Goal: Information Seeking & Learning: Check status

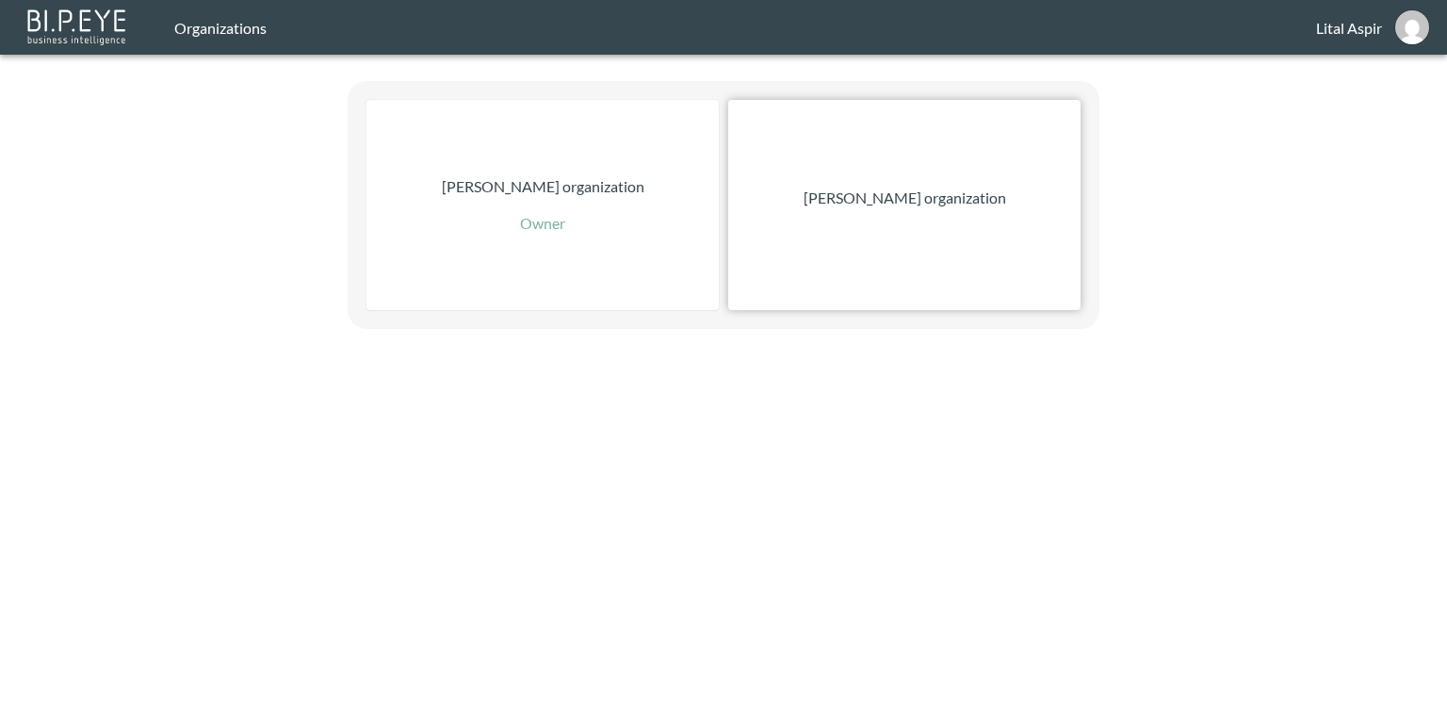
click at [899, 162] on div "[PERSON_NAME] organization" at bounding box center [904, 205] width 352 height 210
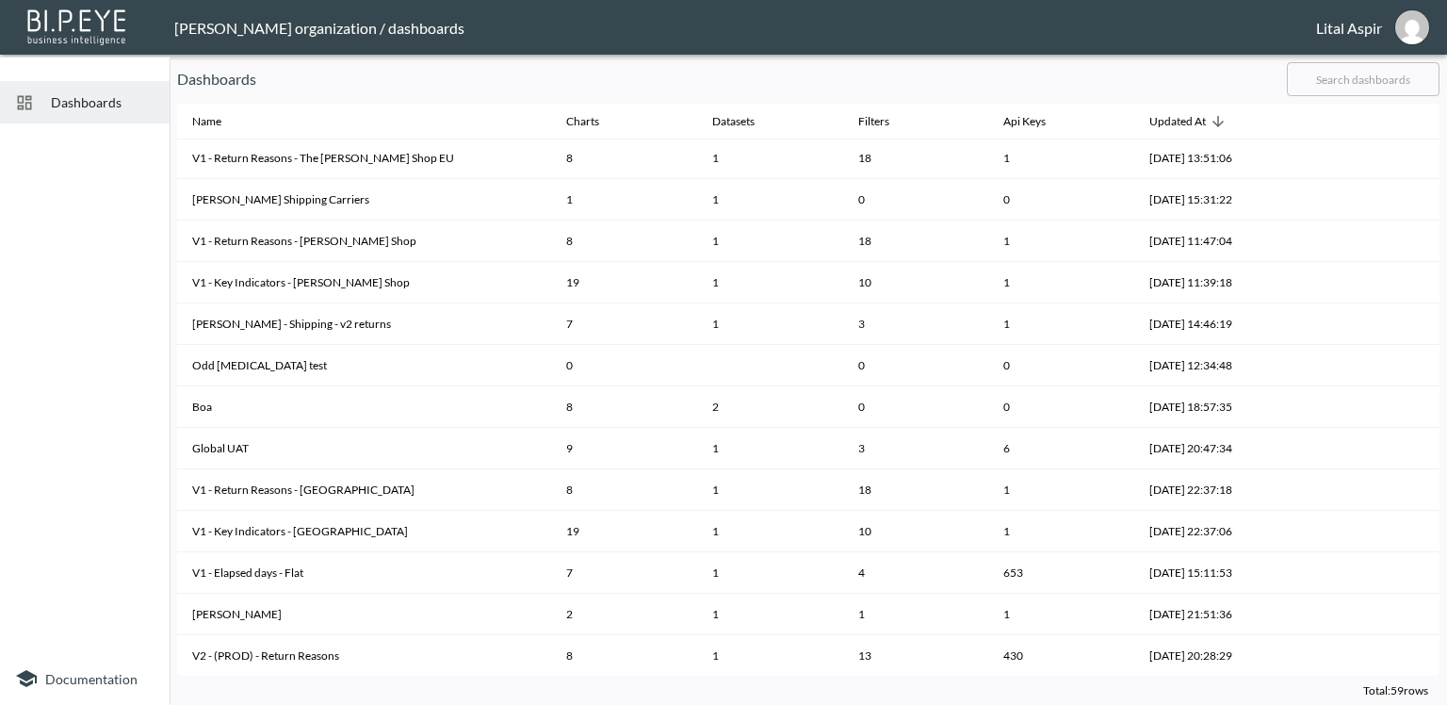
scroll to position [418, 0]
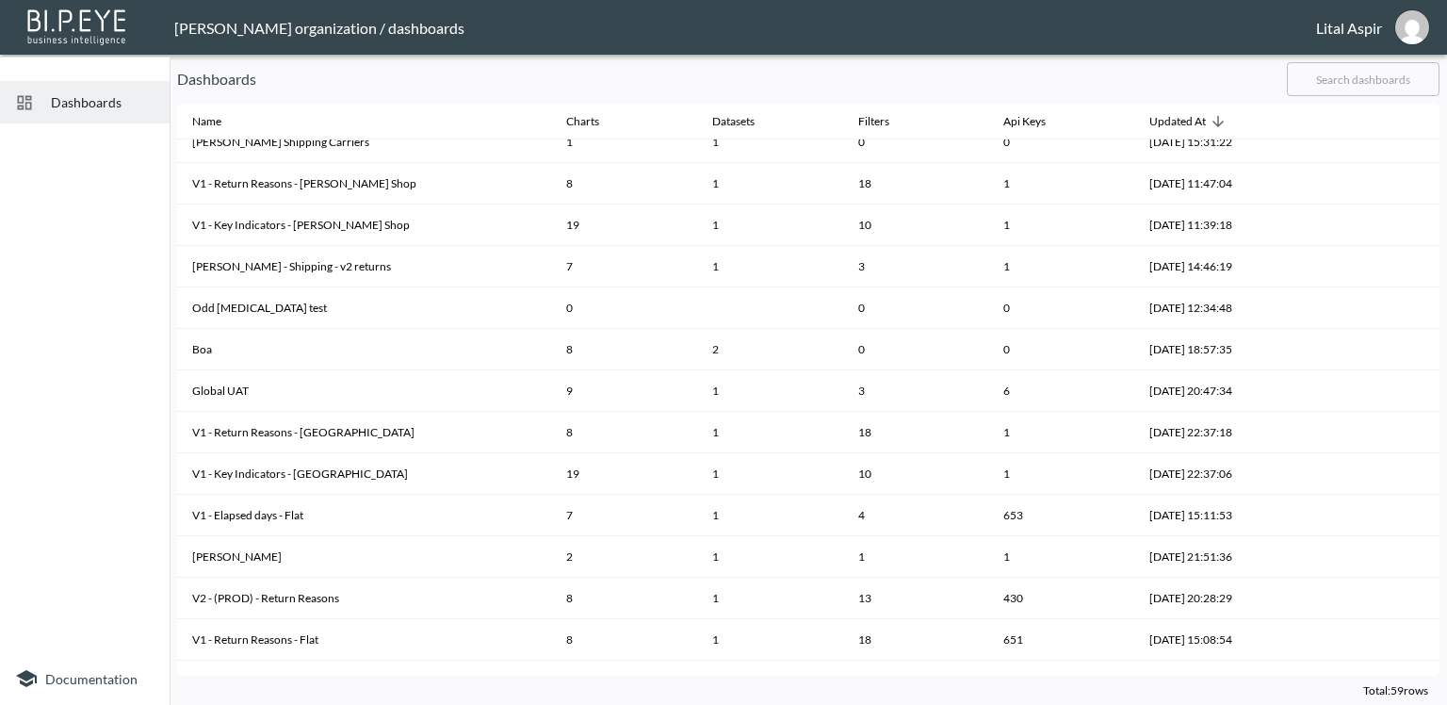
click at [1333, 87] on input "text" at bounding box center [1363, 79] width 153 height 47
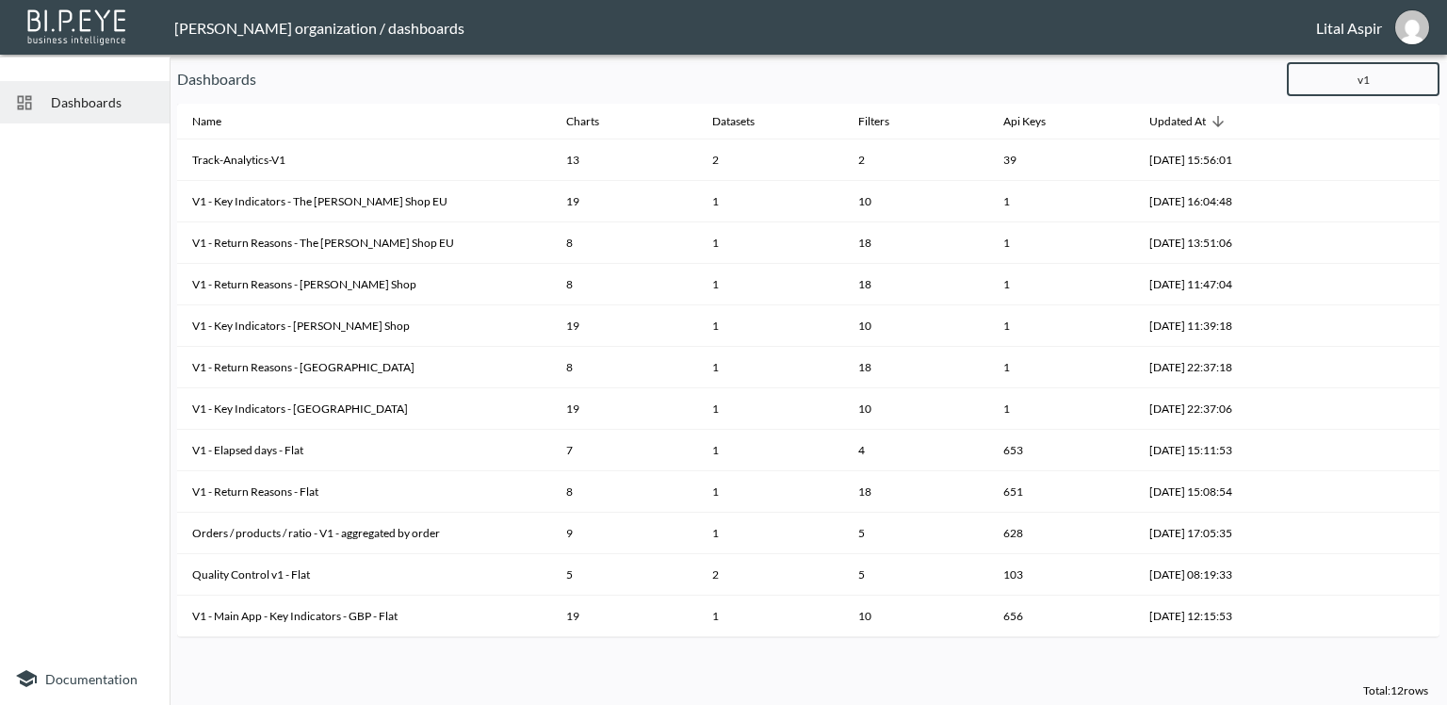
scroll to position [0, 0]
type input "v1"
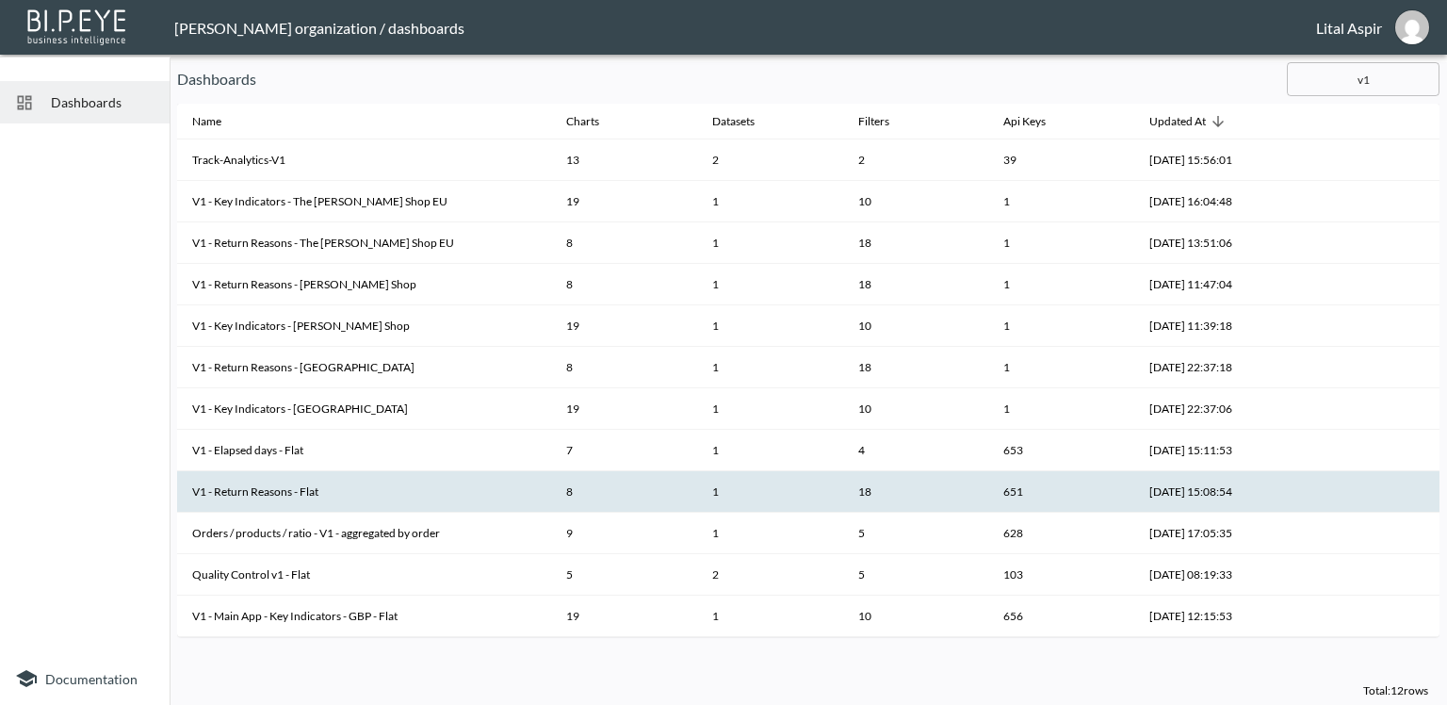
click at [389, 494] on th "V1 - Return Reasons - Flat" at bounding box center [364, 491] width 374 height 41
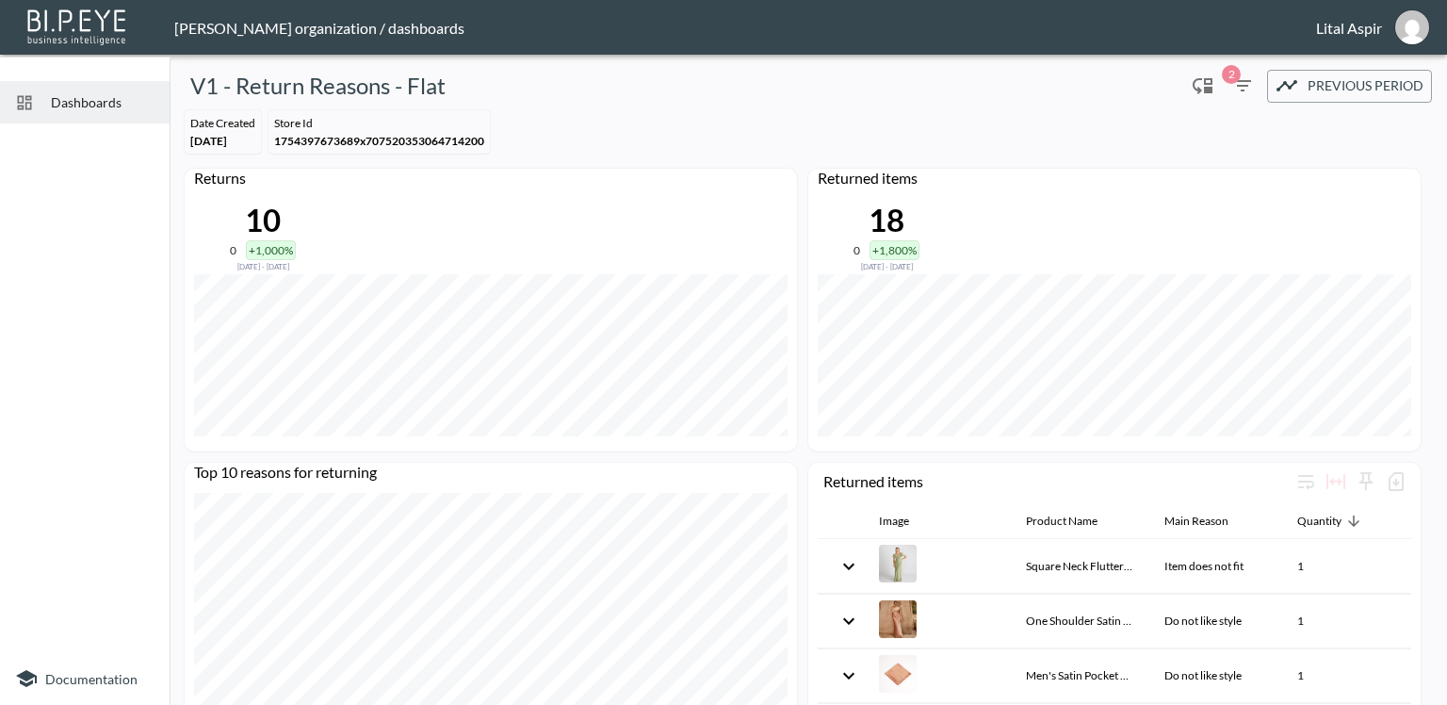
click at [1147, 122] on div "Date Created [DATE] Store Id 1754397673689x707520353064714200" at bounding box center [808, 132] width 1262 height 58
click at [1231, 88] on icon "button" at bounding box center [1242, 85] width 23 height 23
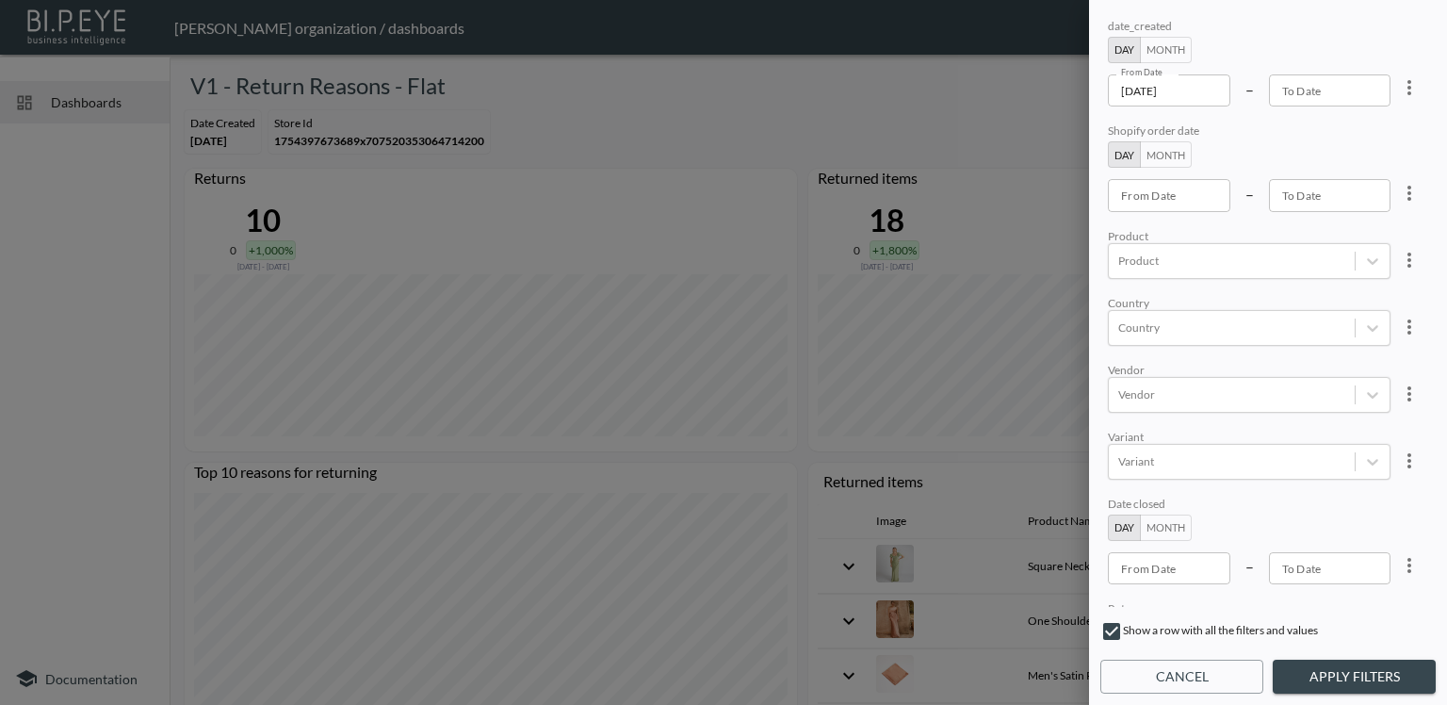
click at [1174, 92] on input "[DATE]" at bounding box center [1169, 90] width 122 height 32
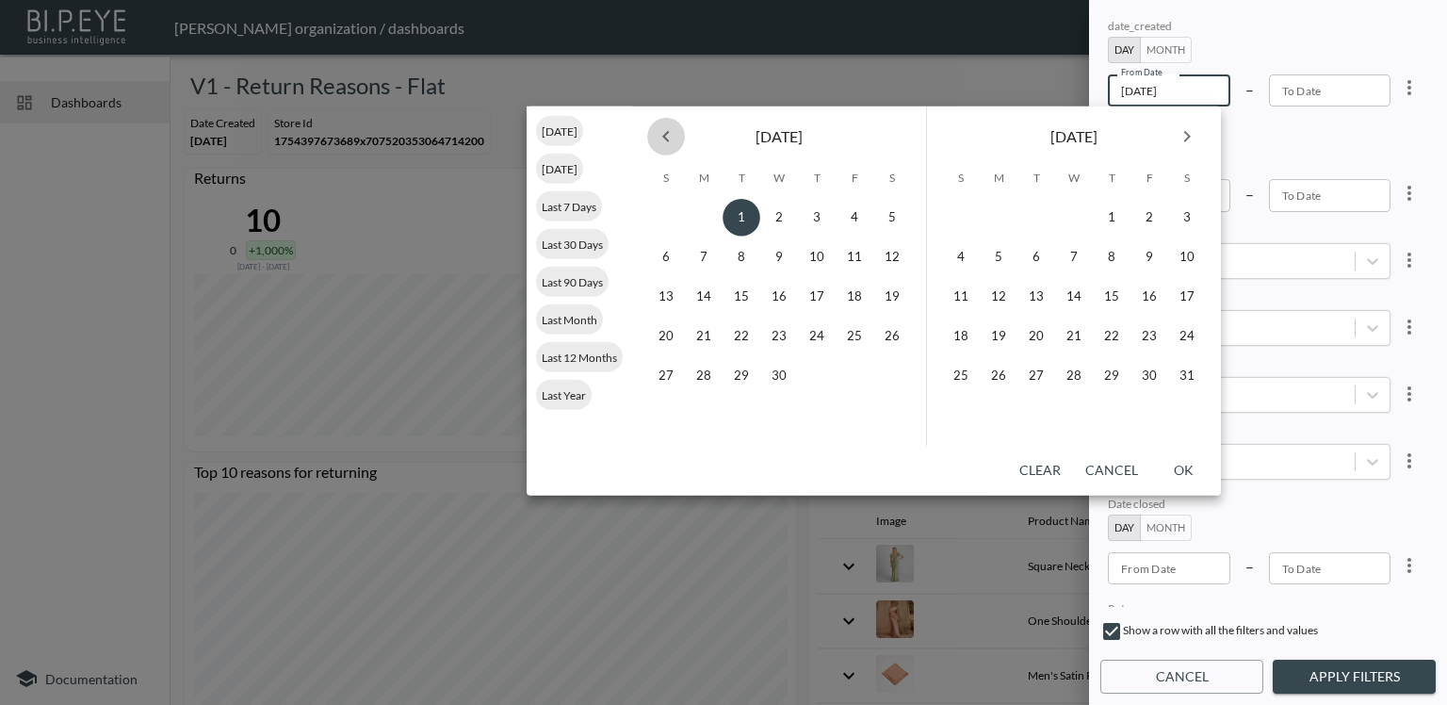
click at [667, 133] on icon "Previous month" at bounding box center [665, 136] width 7 height 11
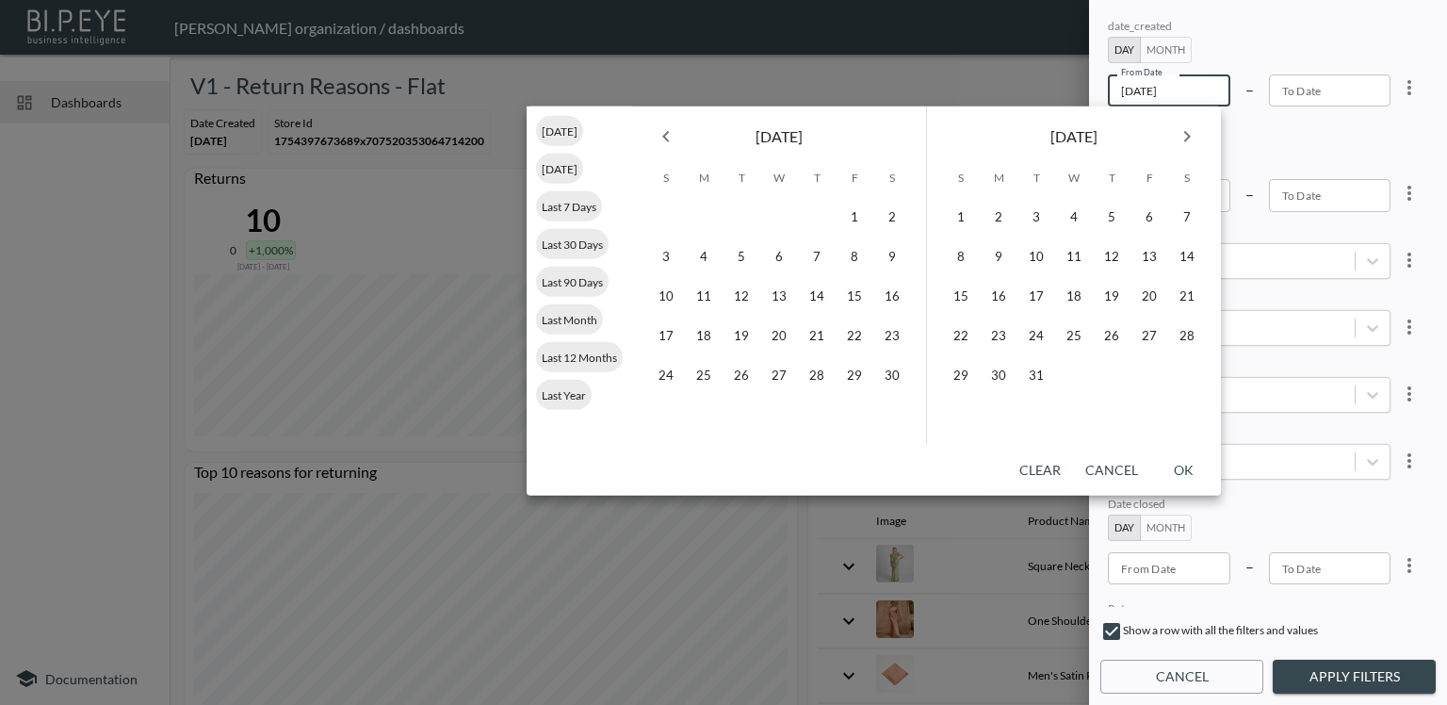
click at [748, 72] on div at bounding box center [723, 352] width 1447 height 705
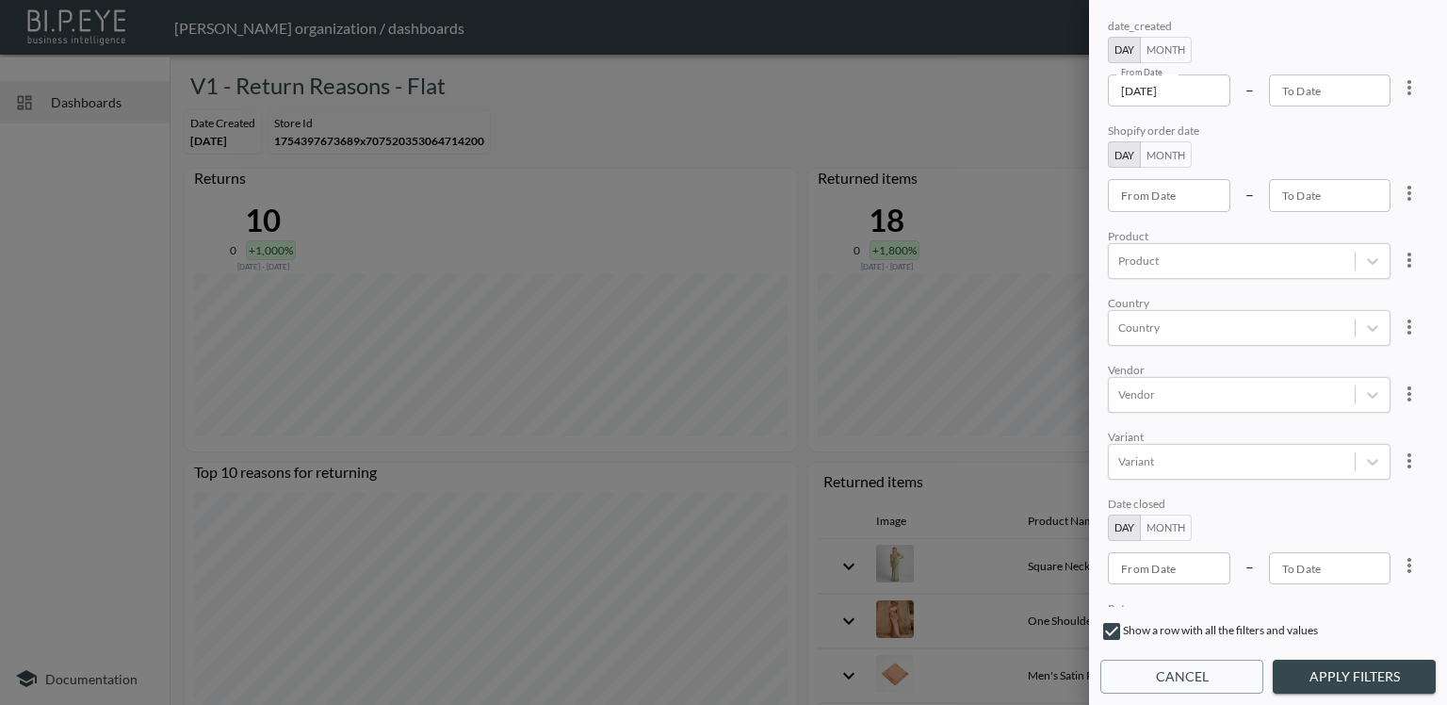
click at [1125, 91] on input "[DATE]" at bounding box center [1169, 90] width 122 height 32
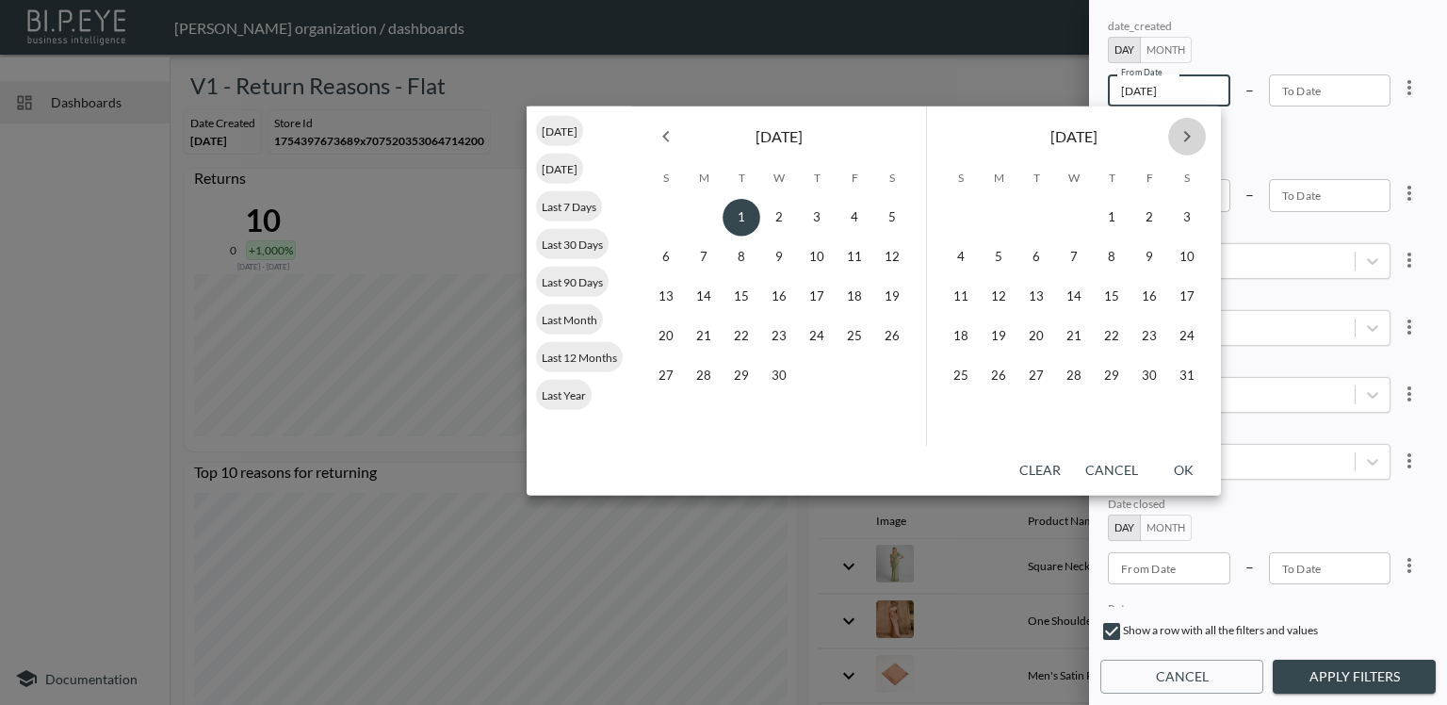
click at [1189, 134] on icon "Next month" at bounding box center [1187, 136] width 23 height 23
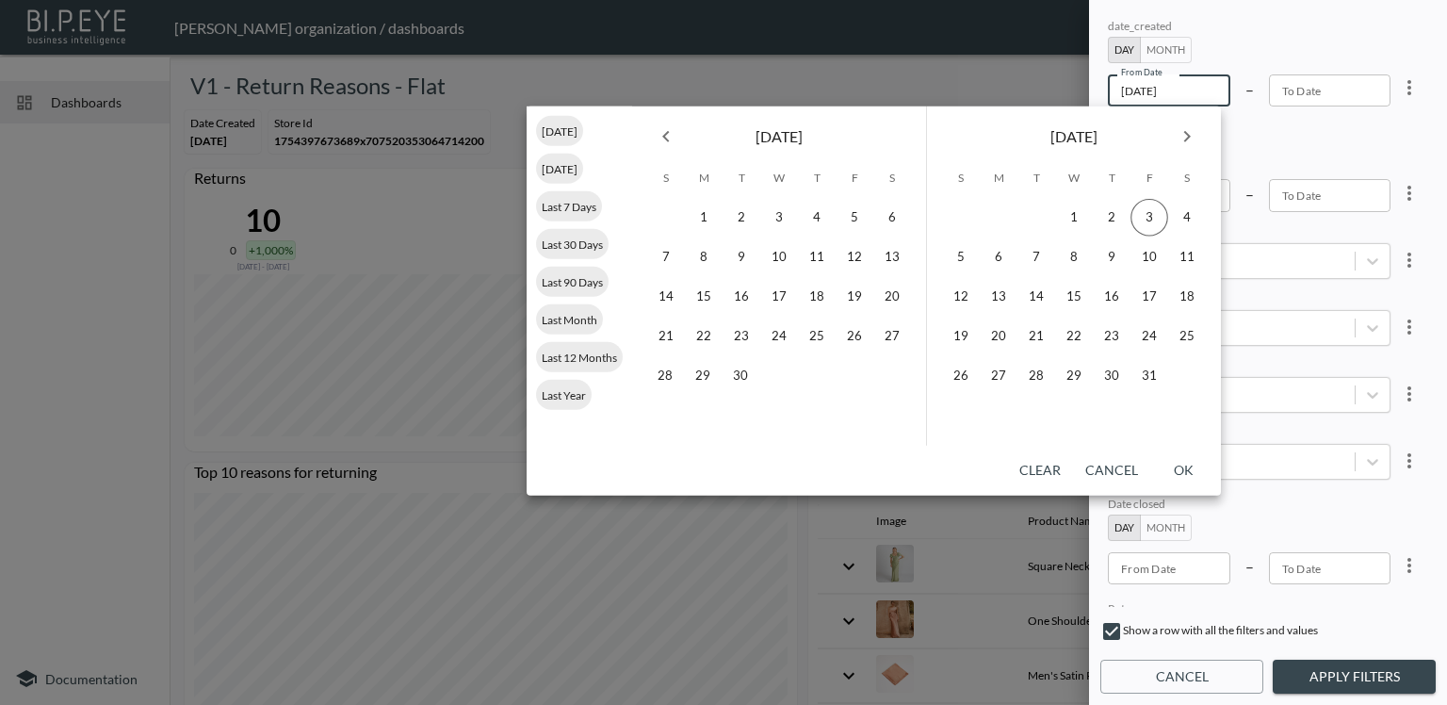
click at [1189, 134] on icon "Next month" at bounding box center [1187, 136] width 23 height 23
click at [862, 220] on button "3" at bounding box center [855, 218] width 38 height 38
type input "[DATE]"
type input "YYYY-MM-DD"
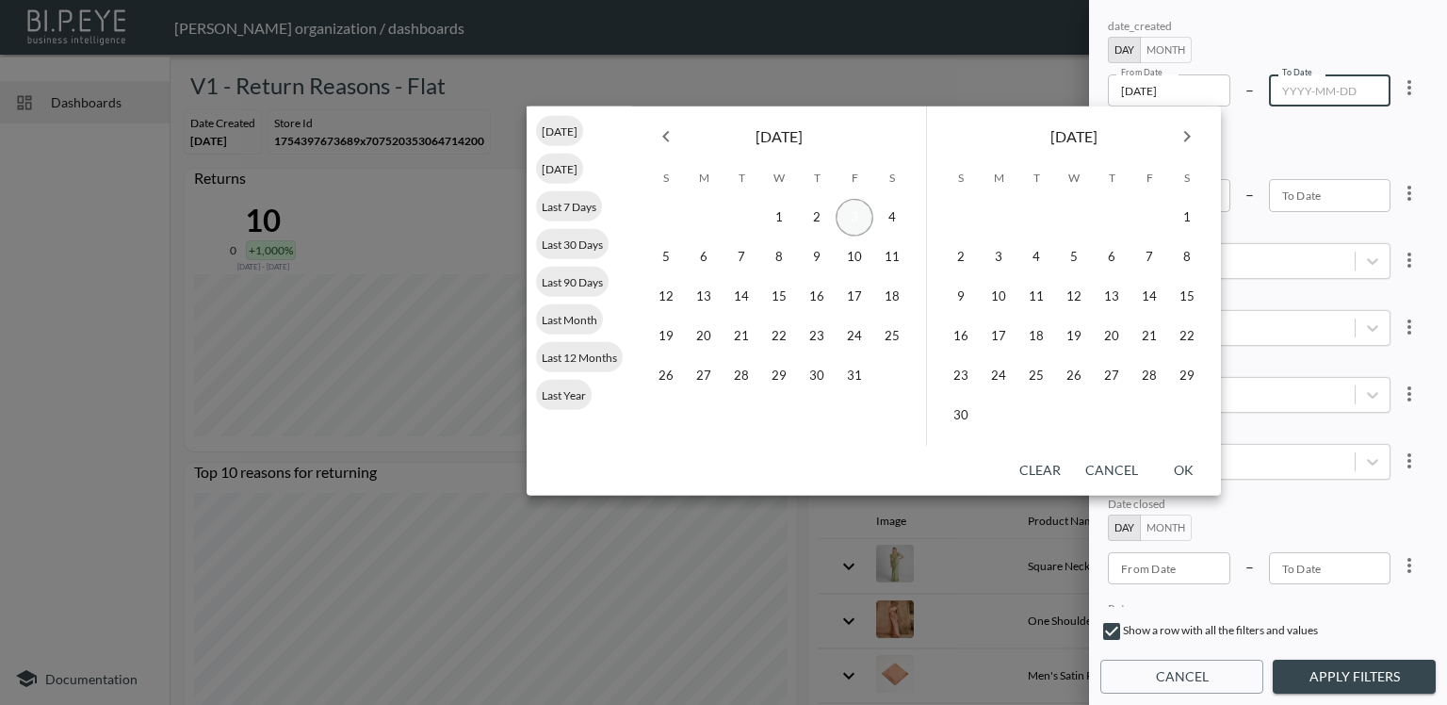
click at [843, 218] on button "3" at bounding box center [855, 218] width 38 height 38
type input "[DATE]"
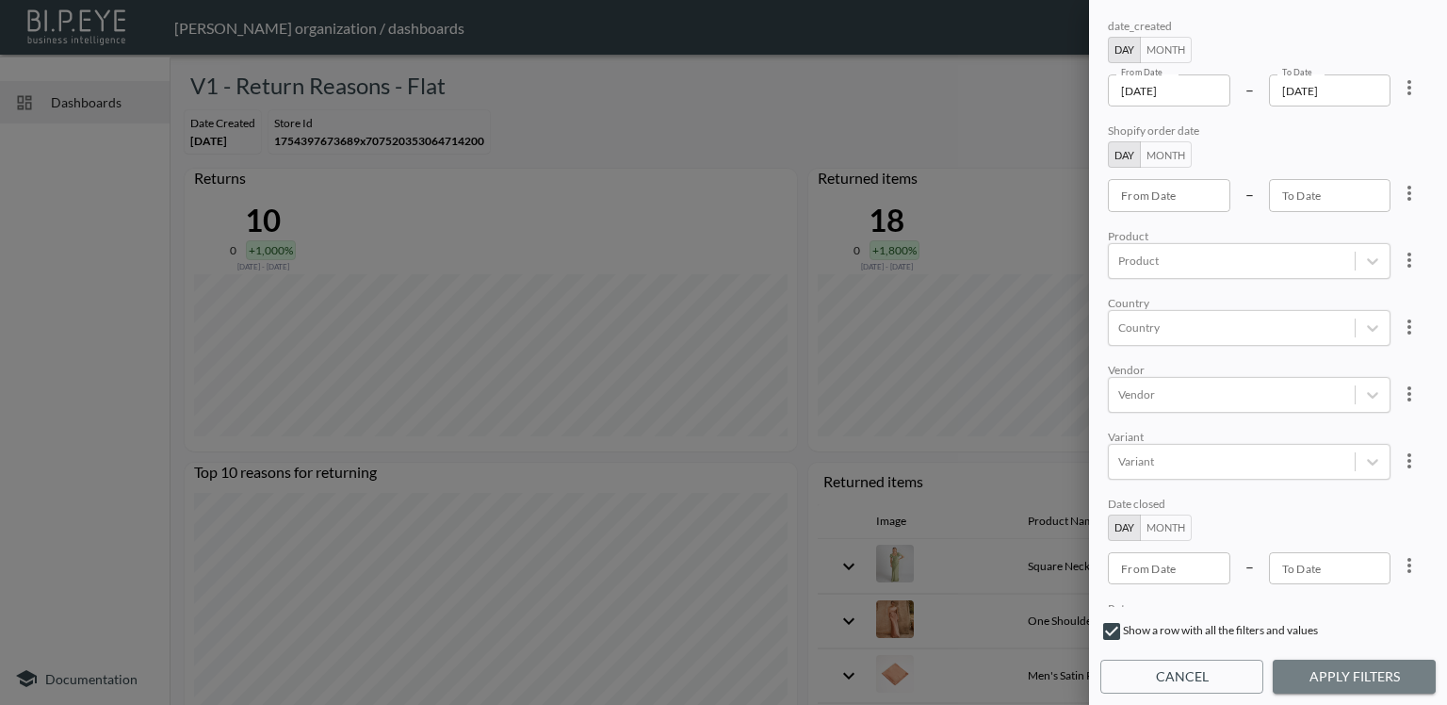
click at [1365, 678] on button "Apply Filters" at bounding box center [1354, 676] width 163 height 35
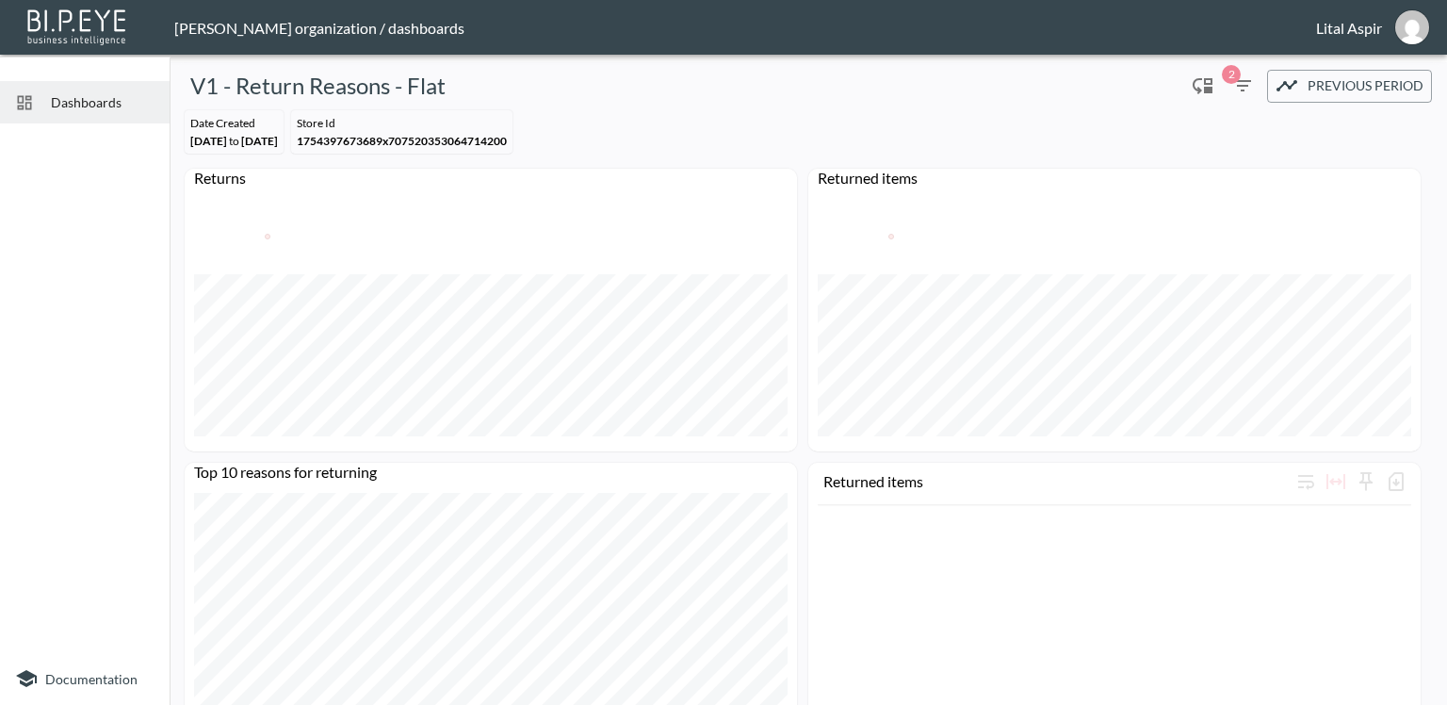
click at [1231, 83] on span "2" at bounding box center [1242, 85] width 23 height 23
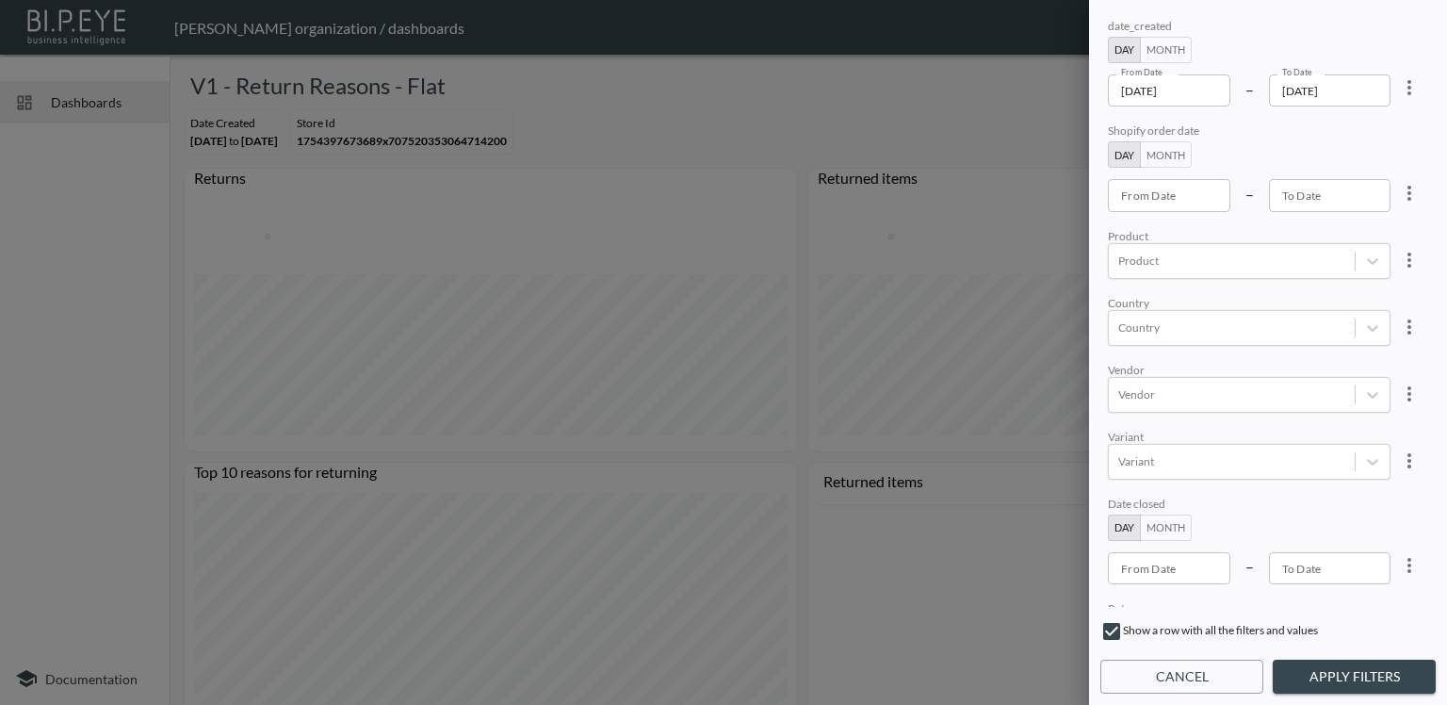
click at [1189, 96] on input "[DATE]" at bounding box center [1169, 90] width 122 height 32
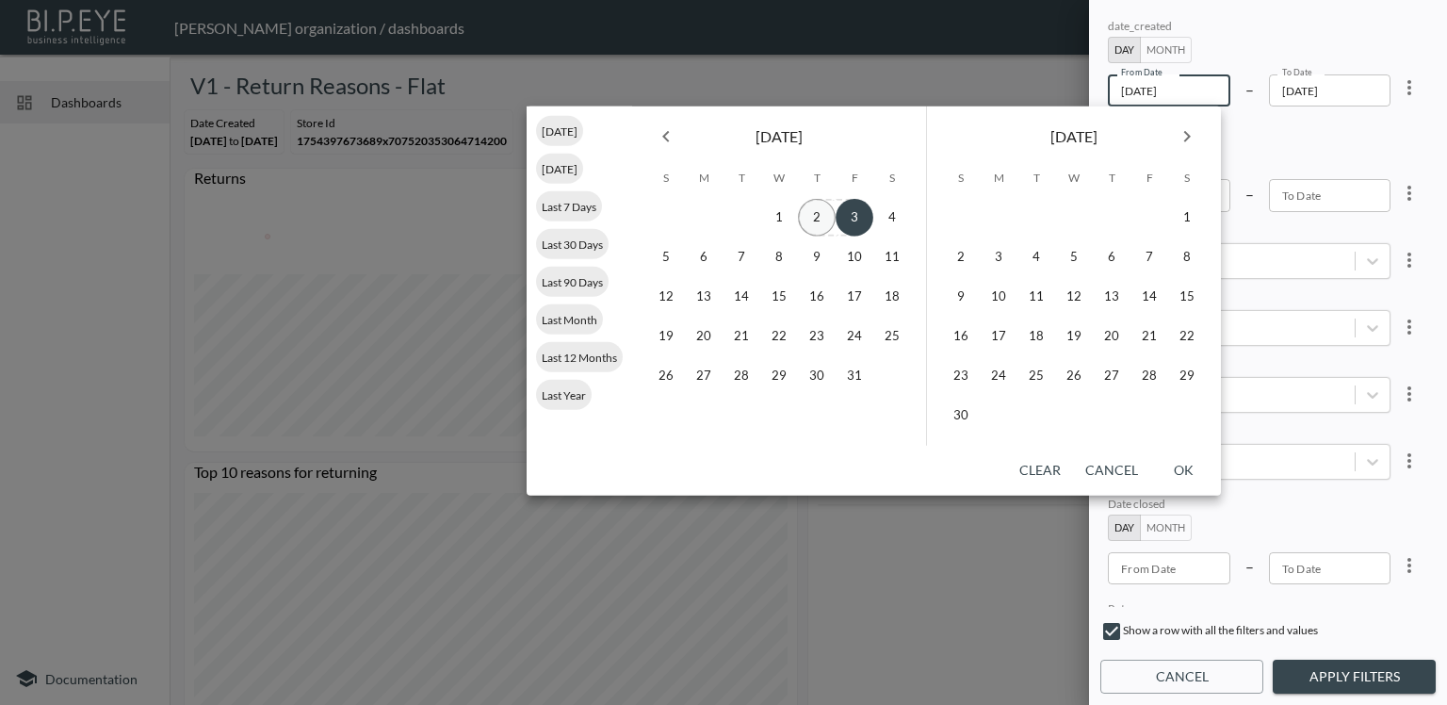
click at [808, 222] on button "2" at bounding box center [817, 218] width 38 height 38
type input "[DATE]"
click at [1364, 673] on button "Apply Filters" at bounding box center [1354, 676] width 163 height 35
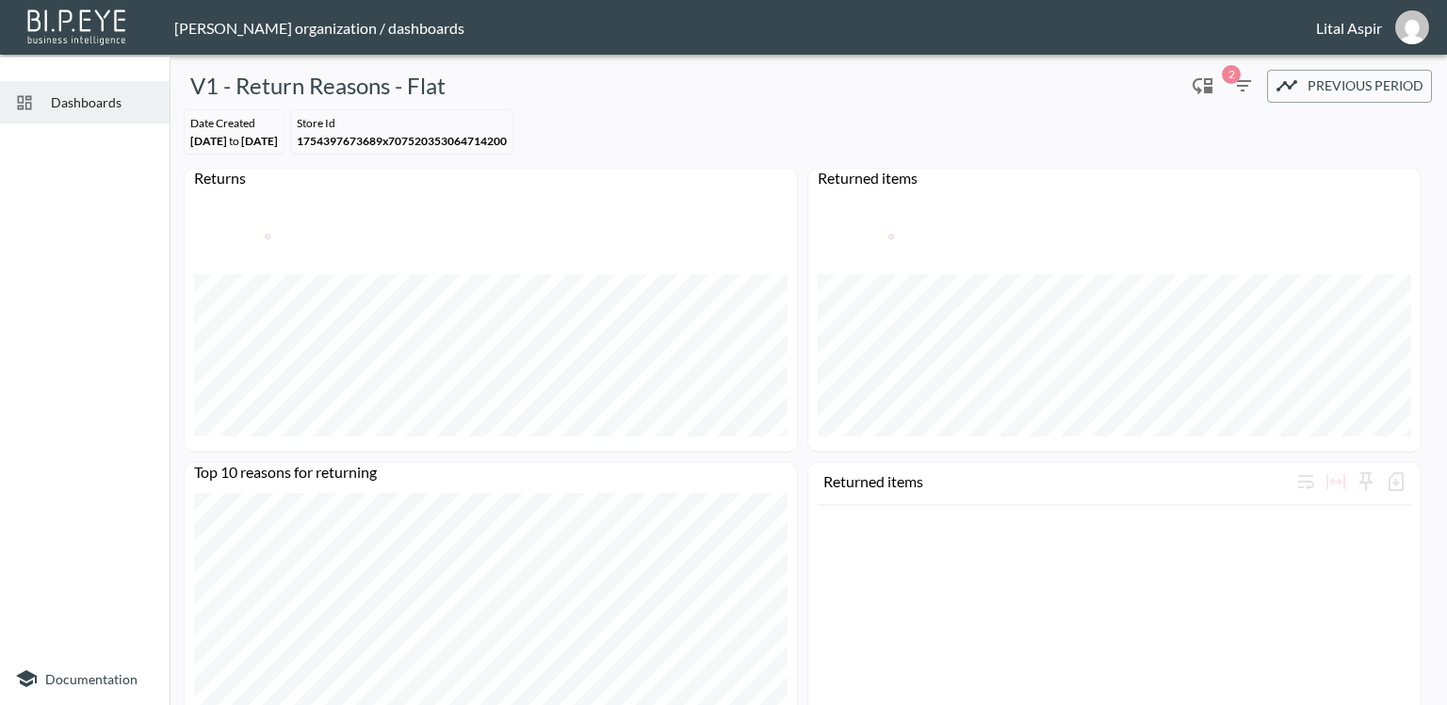
click at [204, 89] on h5 "V1 - Return Reasons - Flat" at bounding box center [317, 86] width 255 height 30
click at [74, 99] on span "Dashboards" at bounding box center [103, 102] width 104 height 20
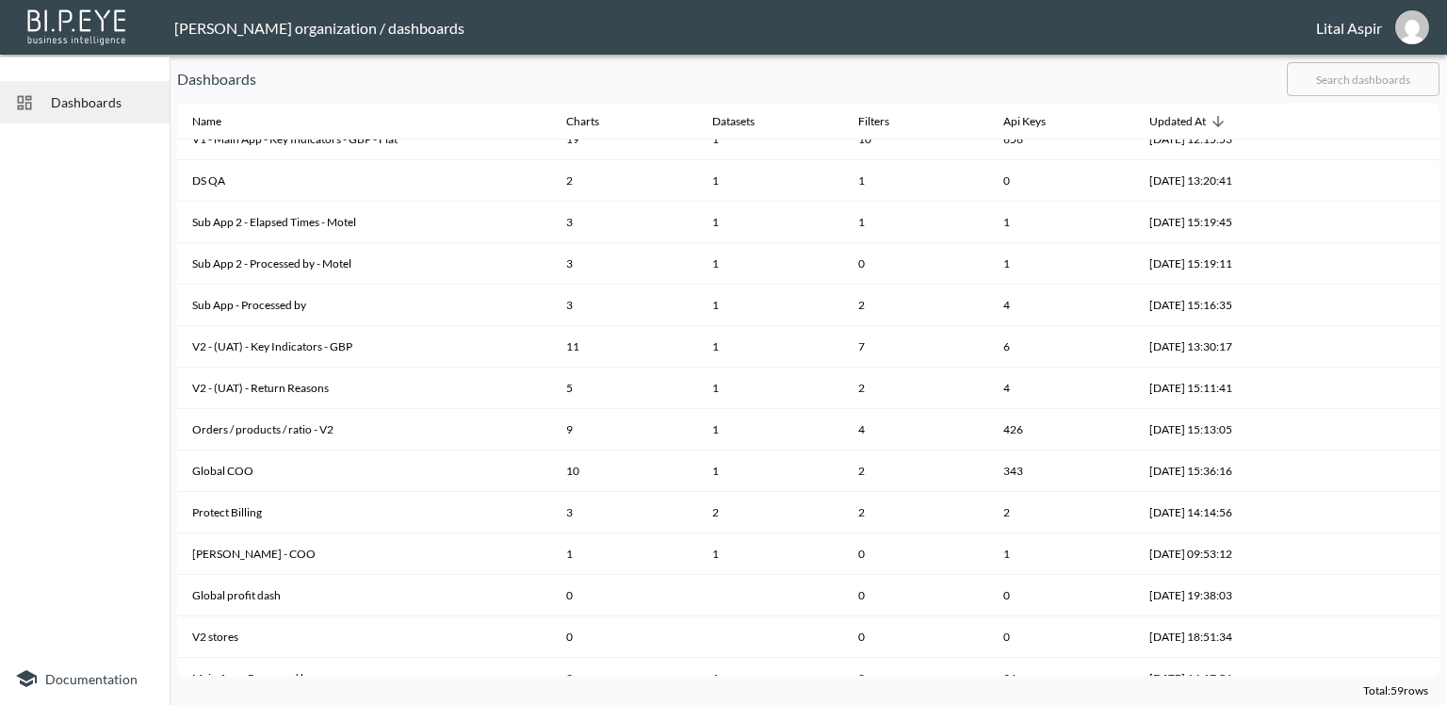
scroll to position [1447, 0]
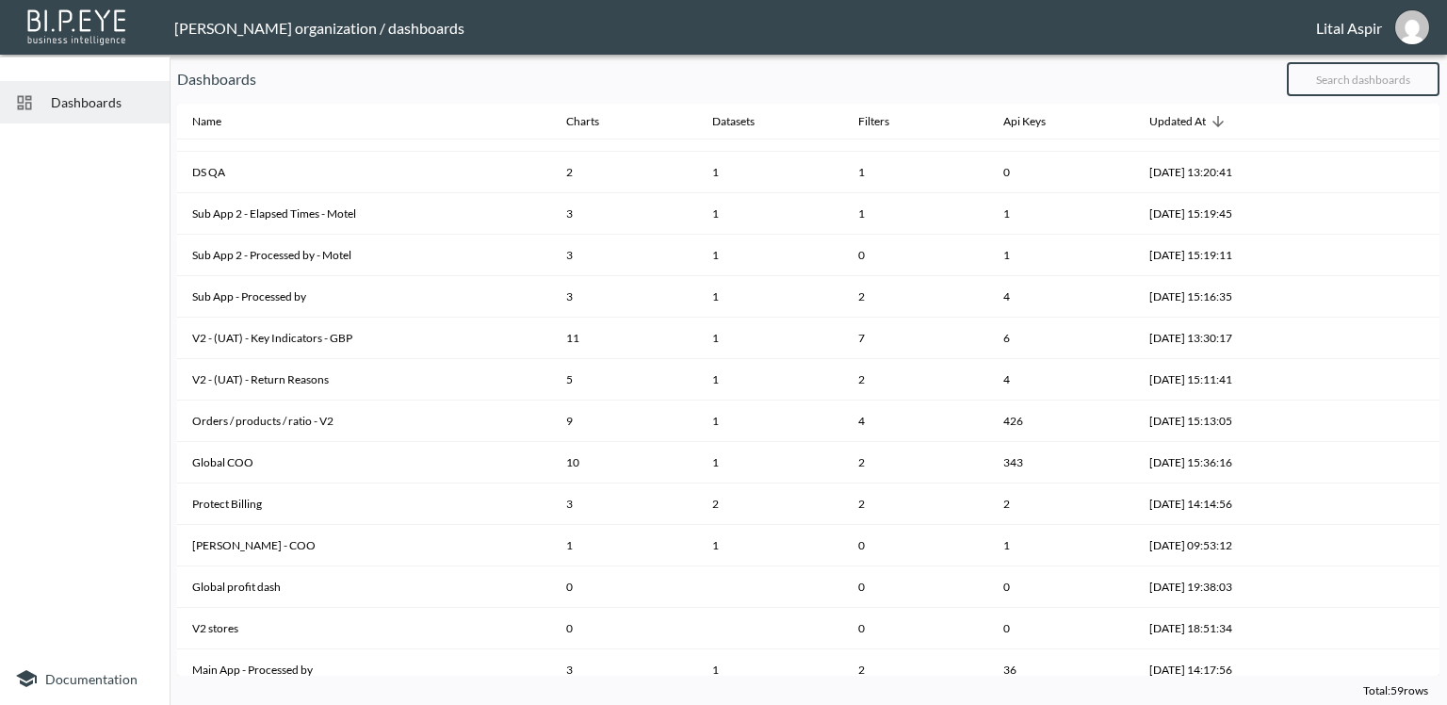
click at [1327, 89] on input "text" at bounding box center [1363, 79] width 153 height 47
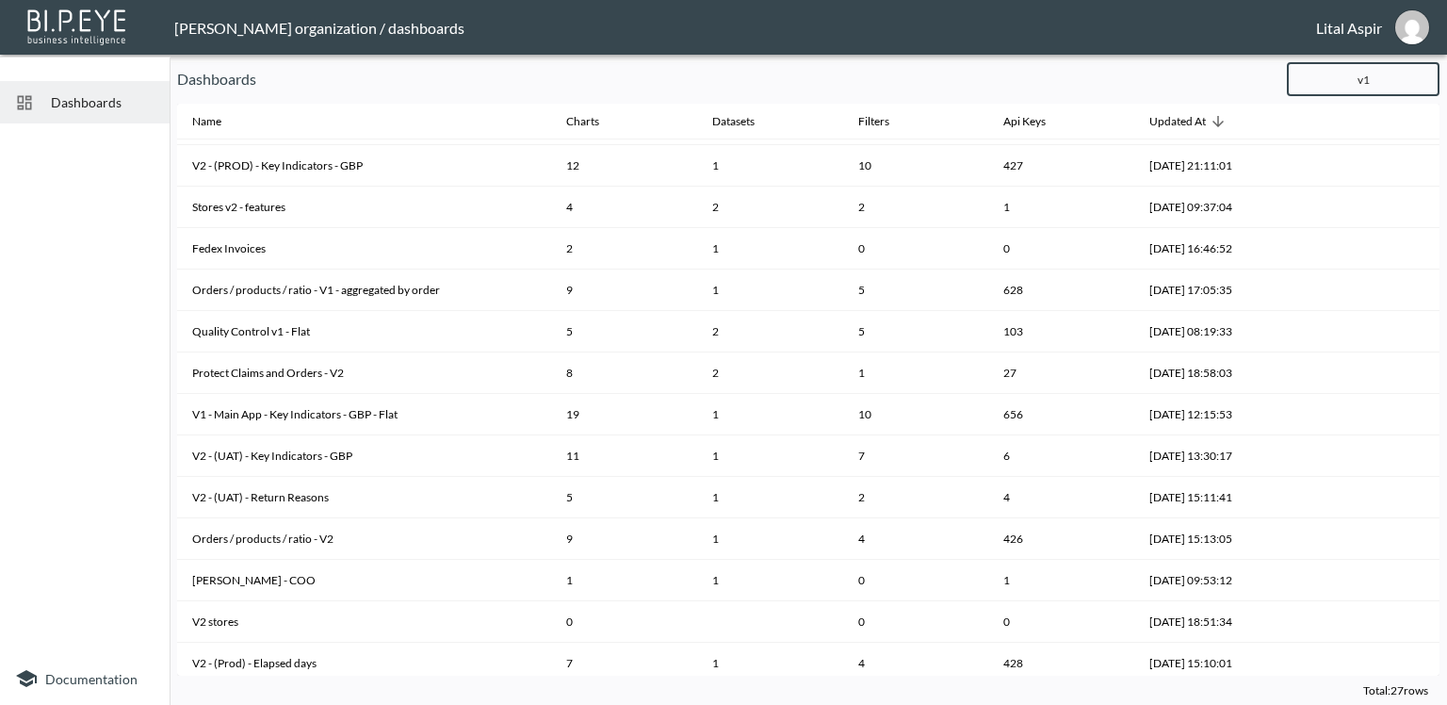
scroll to position [0, 0]
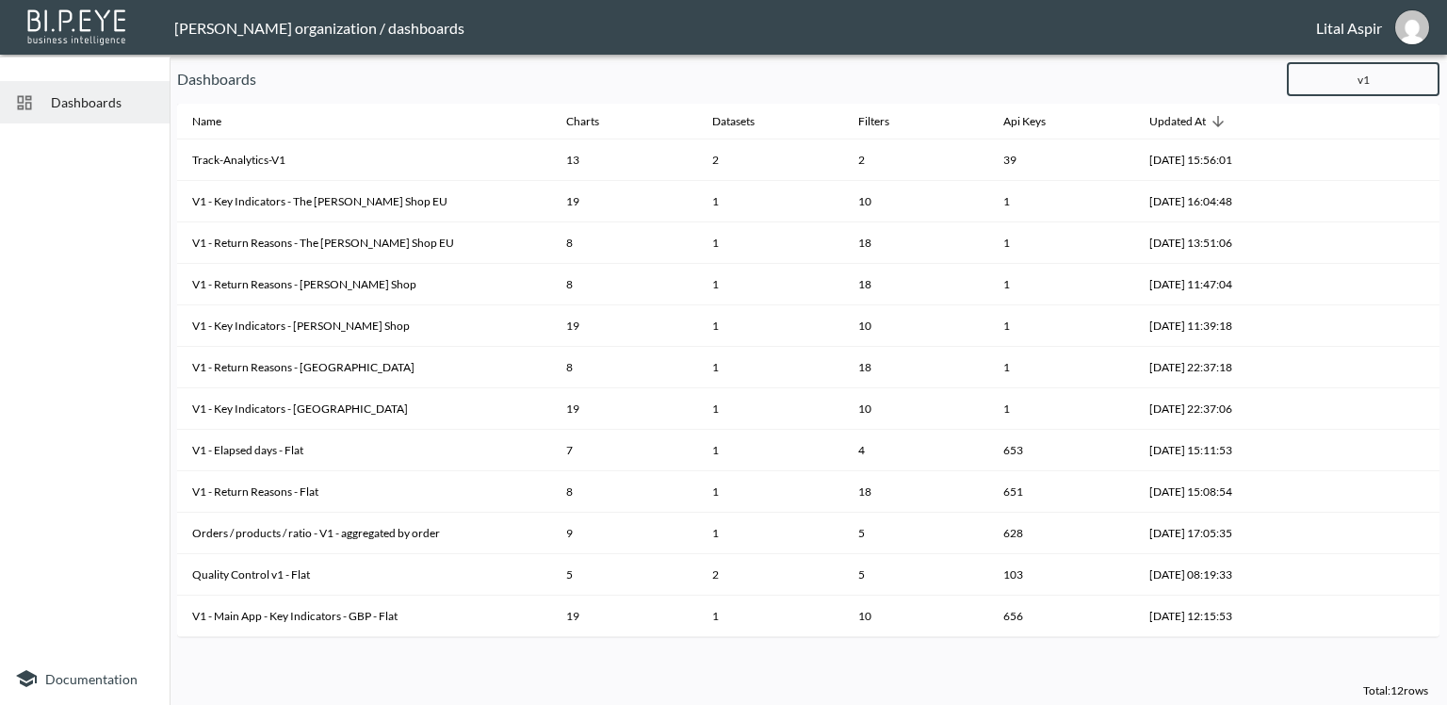
type input "v1"
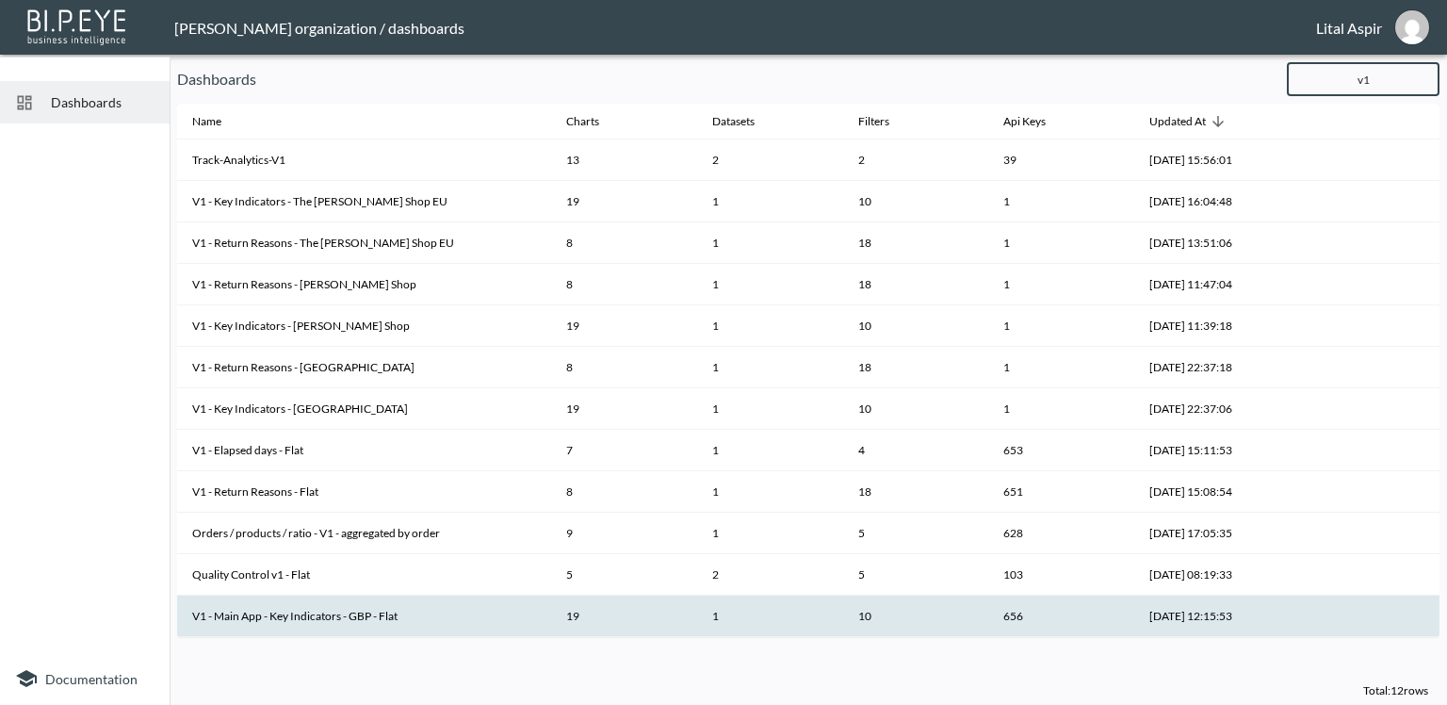
click at [458, 618] on th "V1 - Main App - Key Indicators - GBP - Flat" at bounding box center [364, 615] width 374 height 41
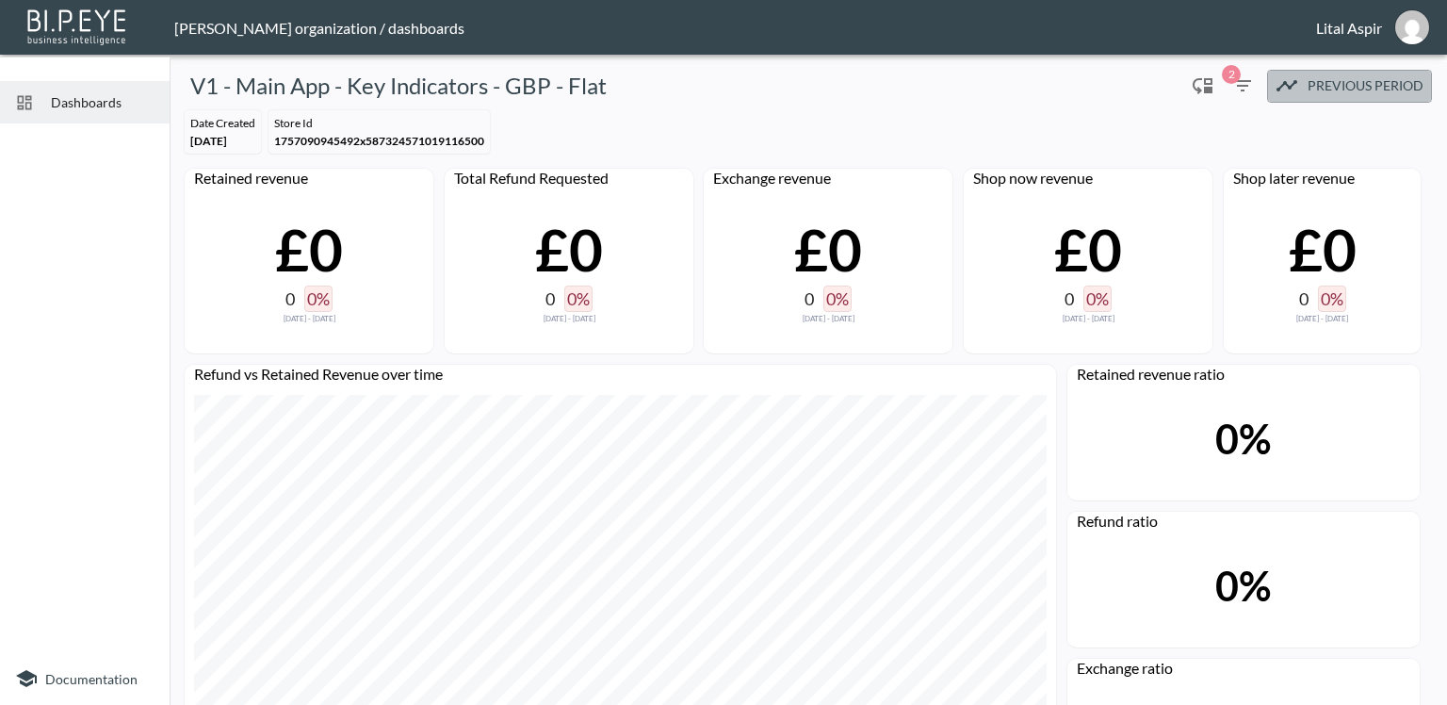
click at [1320, 89] on span "Previous period" at bounding box center [1366, 86] width 116 height 24
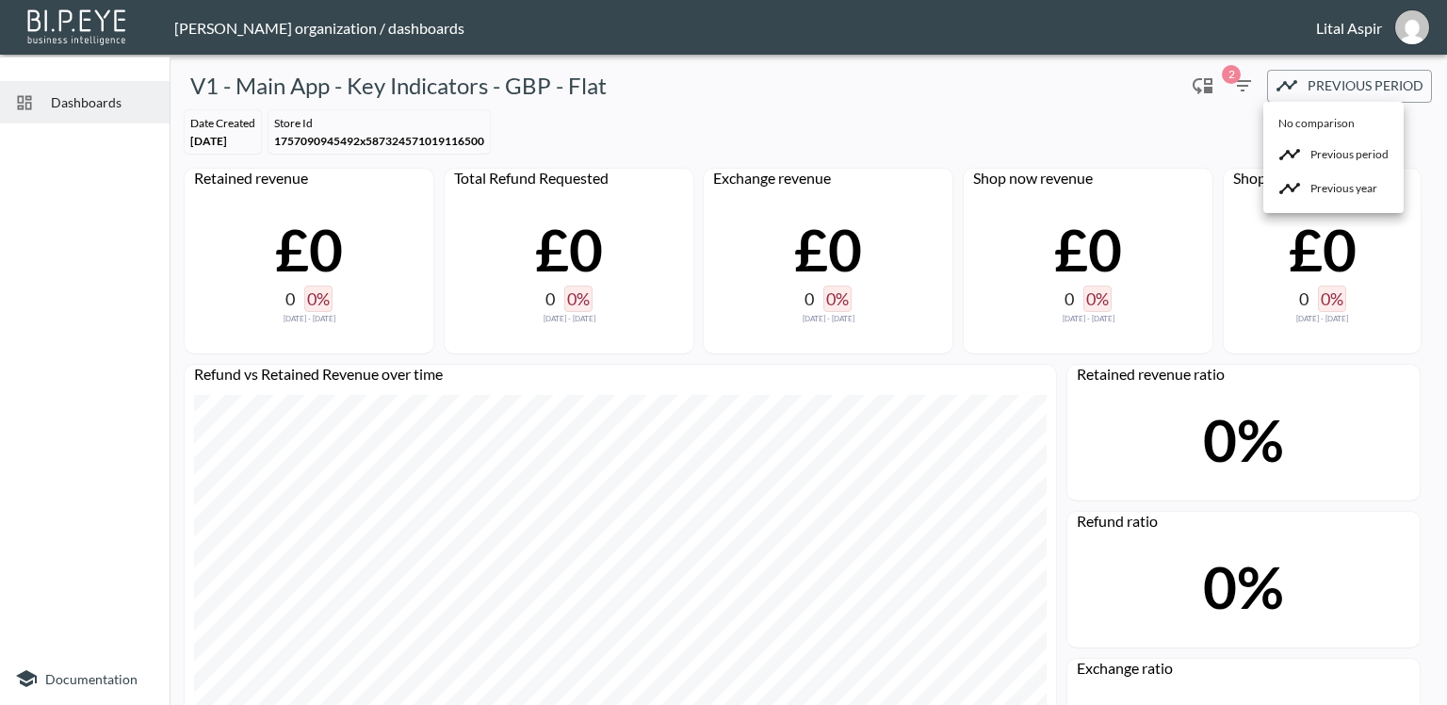
click at [1181, 138] on div at bounding box center [723, 352] width 1447 height 705
click at [1231, 89] on icon "button" at bounding box center [1242, 85] width 23 height 23
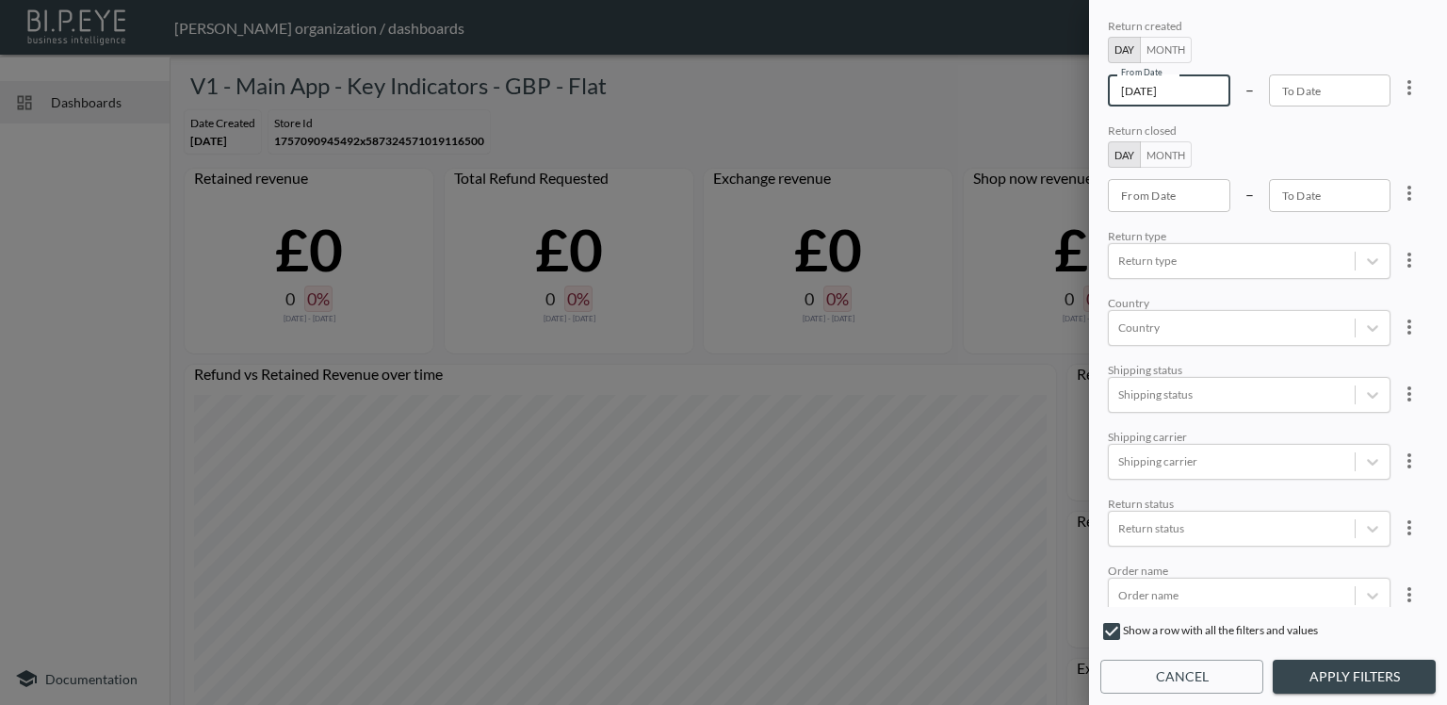
click at [1162, 89] on input "[DATE]" at bounding box center [1169, 90] width 122 height 32
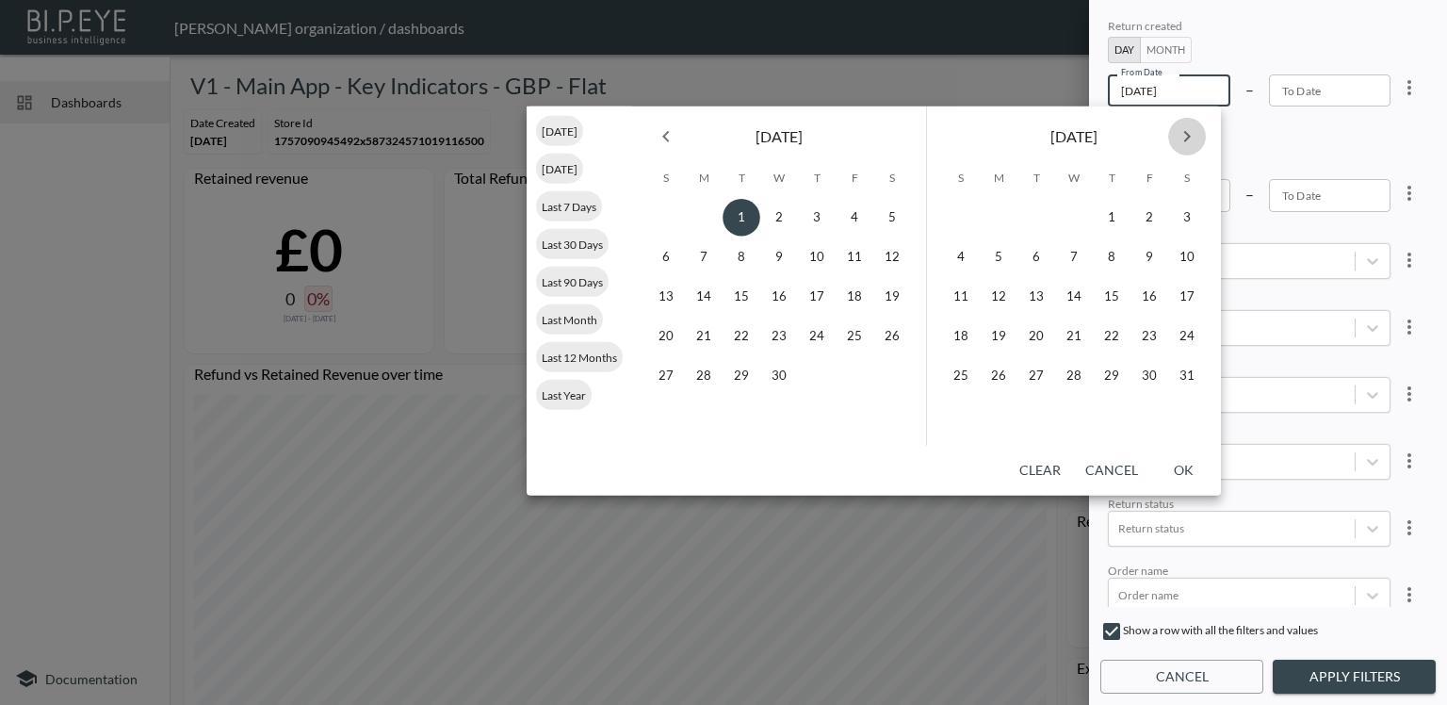
click at [1178, 144] on icon "Next month" at bounding box center [1187, 136] width 23 height 23
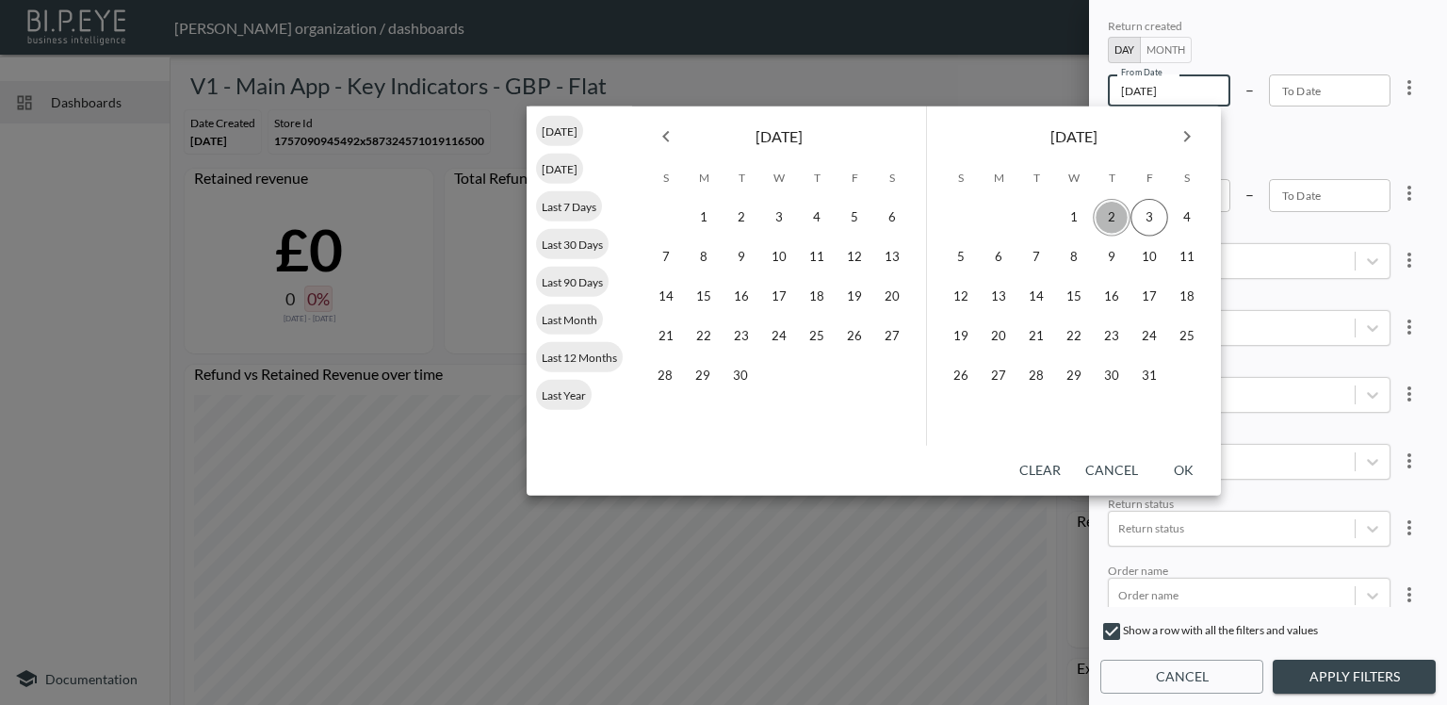
click at [1113, 213] on button "2" at bounding box center [1112, 218] width 38 height 38
type input "[DATE]"
type input "YYYY-MM-DD"
click at [1136, 221] on button "3" at bounding box center [1149, 218] width 38 height 38
type input "[DATE]"
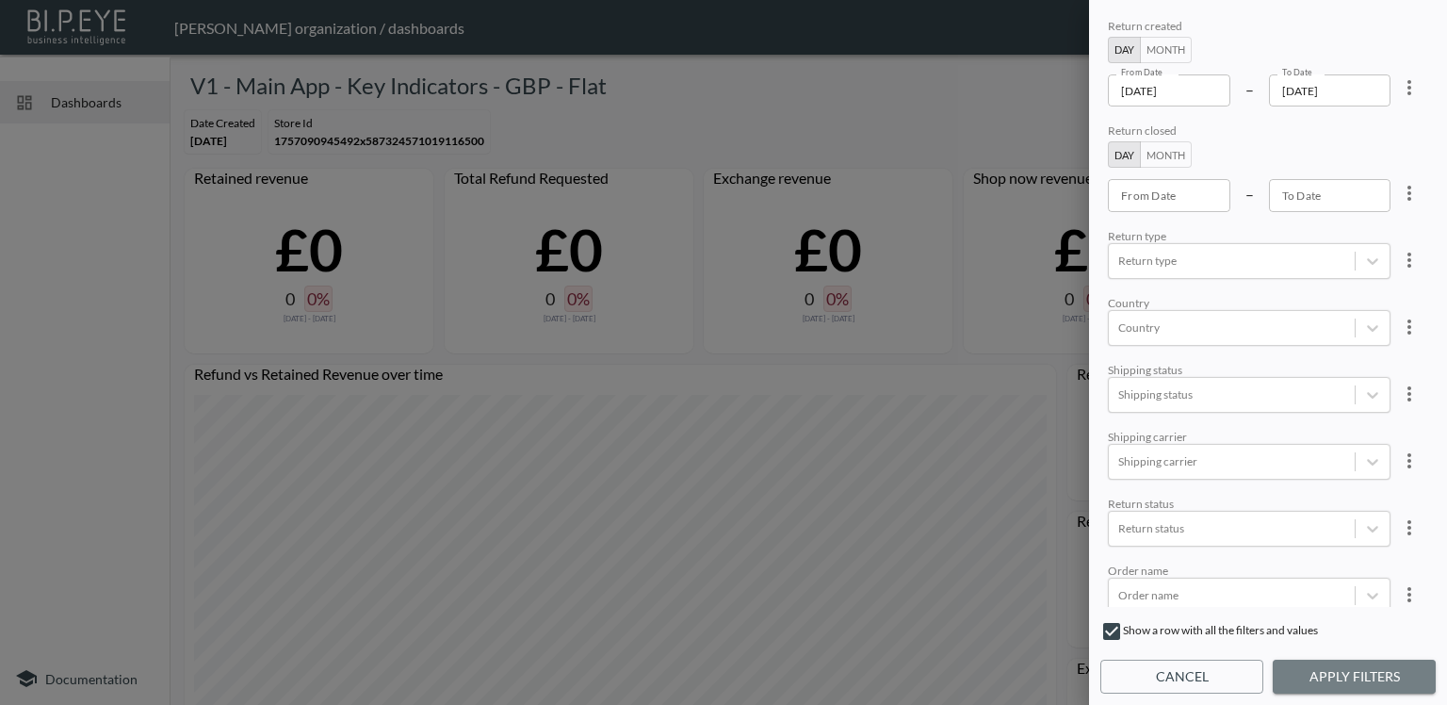
click at [1341, 672] on button "Apply Filters" at bounding box center [1354, 676] width 163 height 35
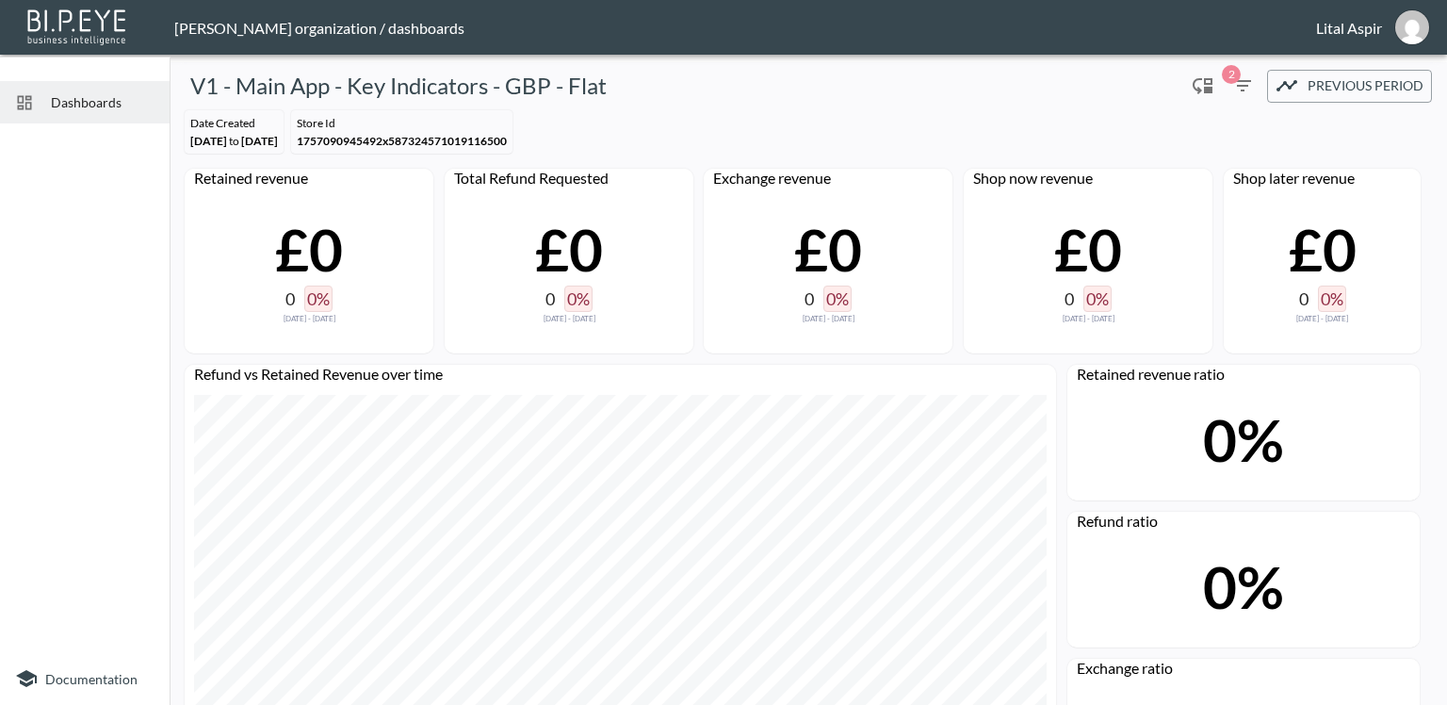
click at [1233, 80] on span "2" at bounding box center [1242, 85] width 23 height 23
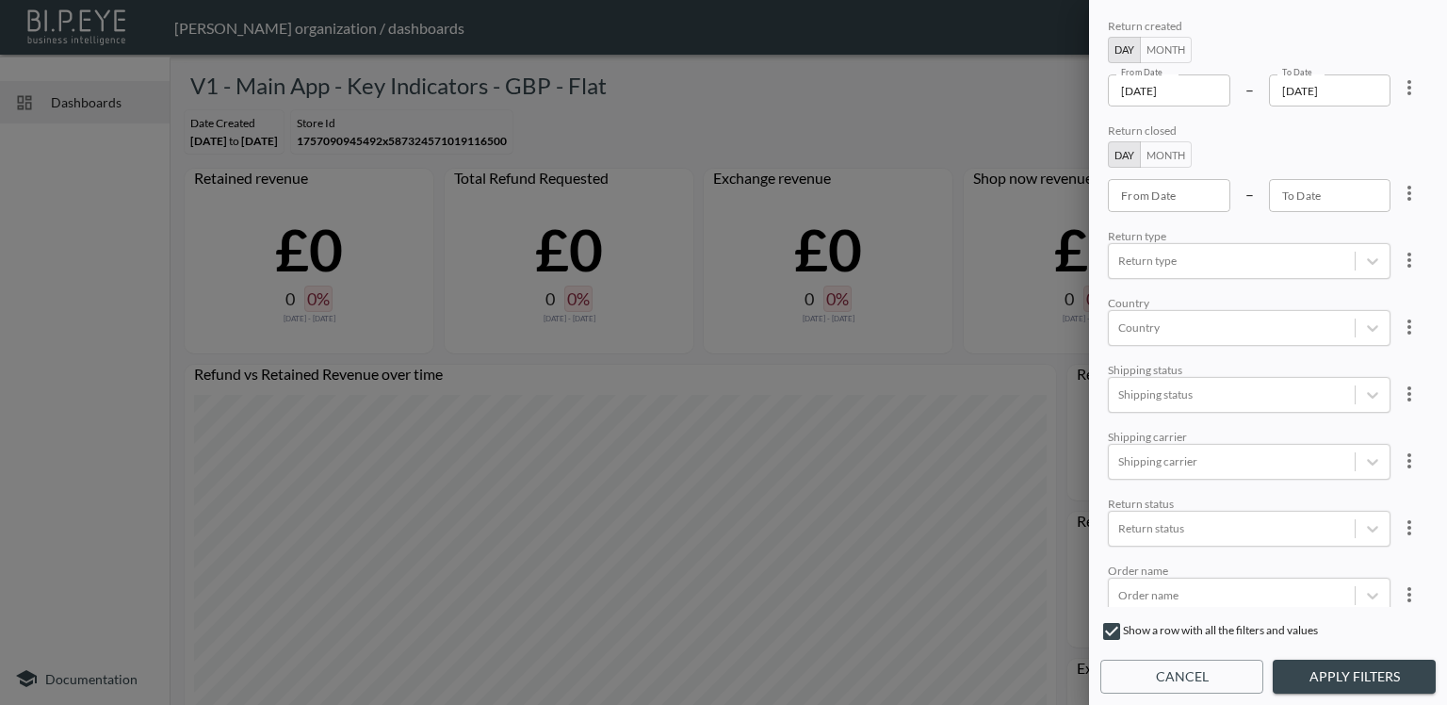
click at [982, 77] on div at bounding box center [723, 352] width 1447 height 705
click at [99, 118] on div at bounding box center [723, 352] width 1447 height 705
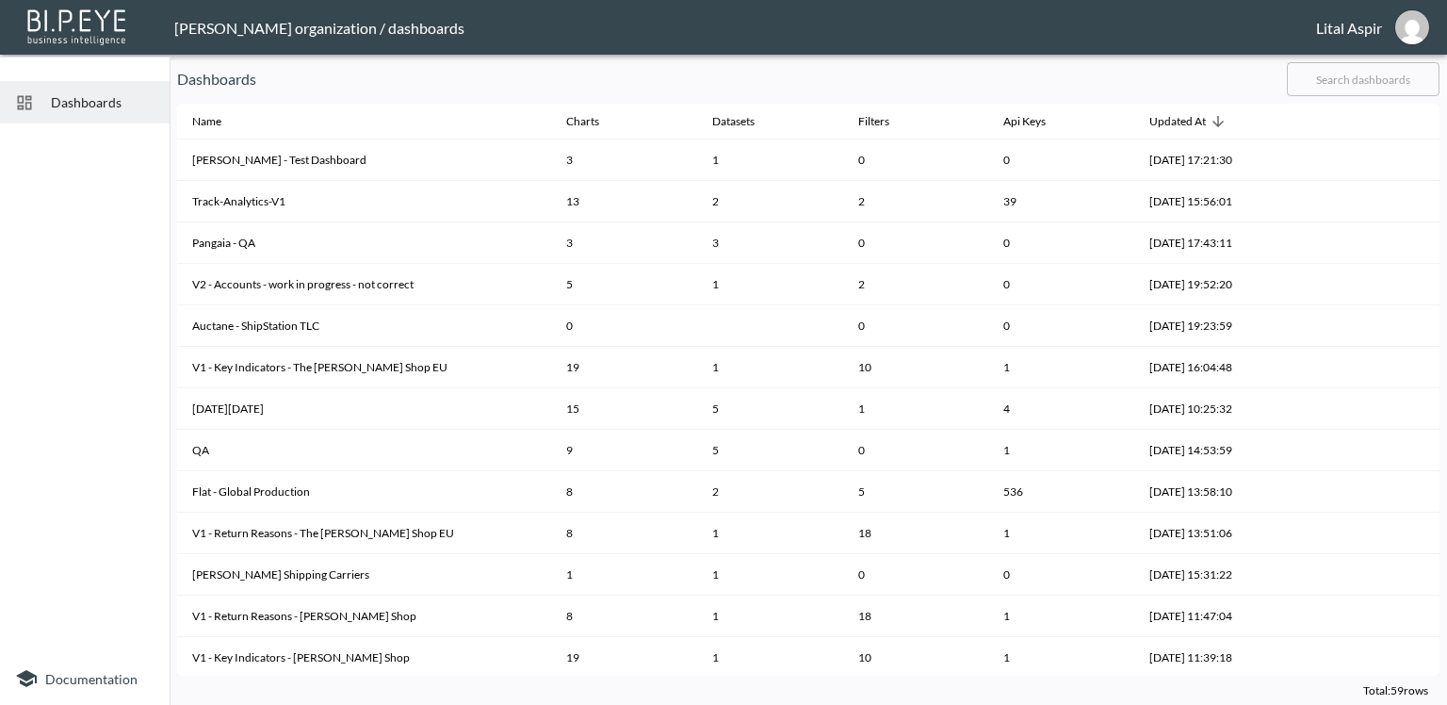
click at [1319, 80] on input "text" at bounding box center [1363, 79] width 153 height 47
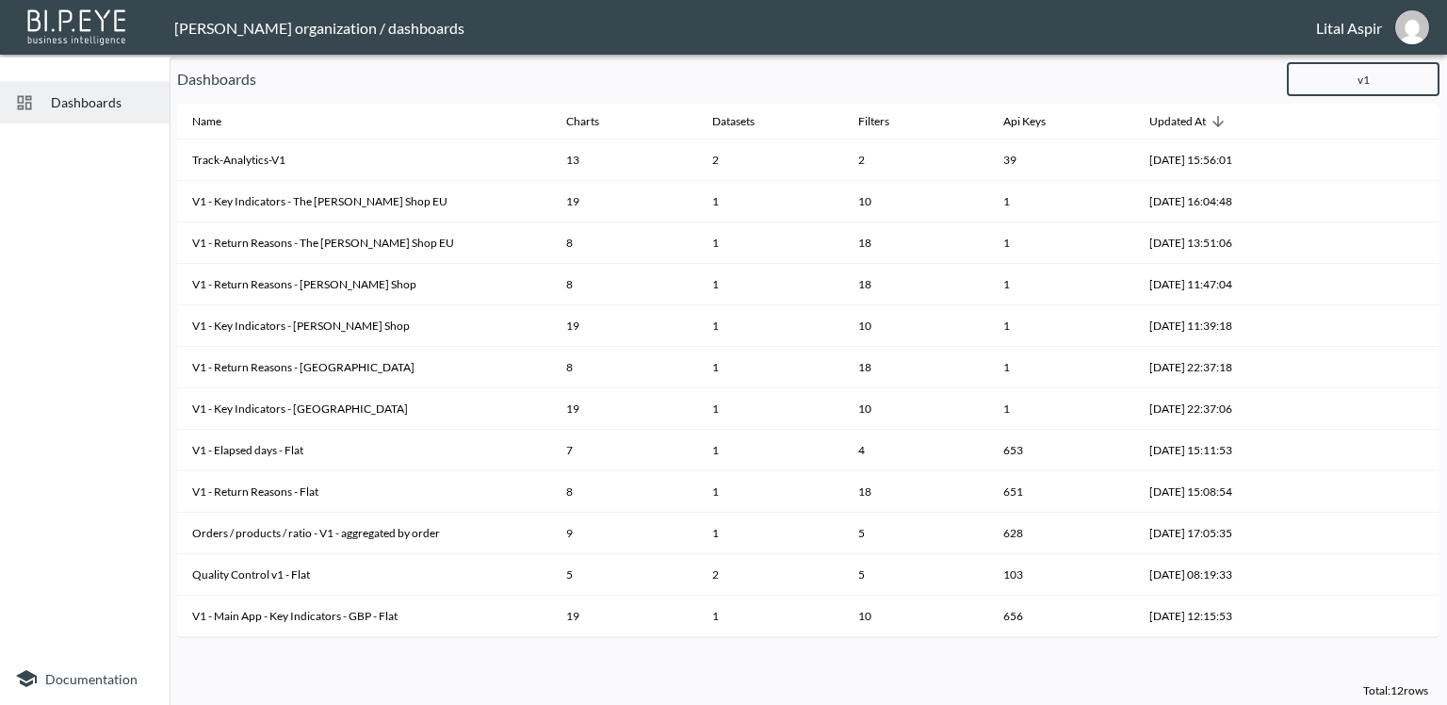
type input "v1"
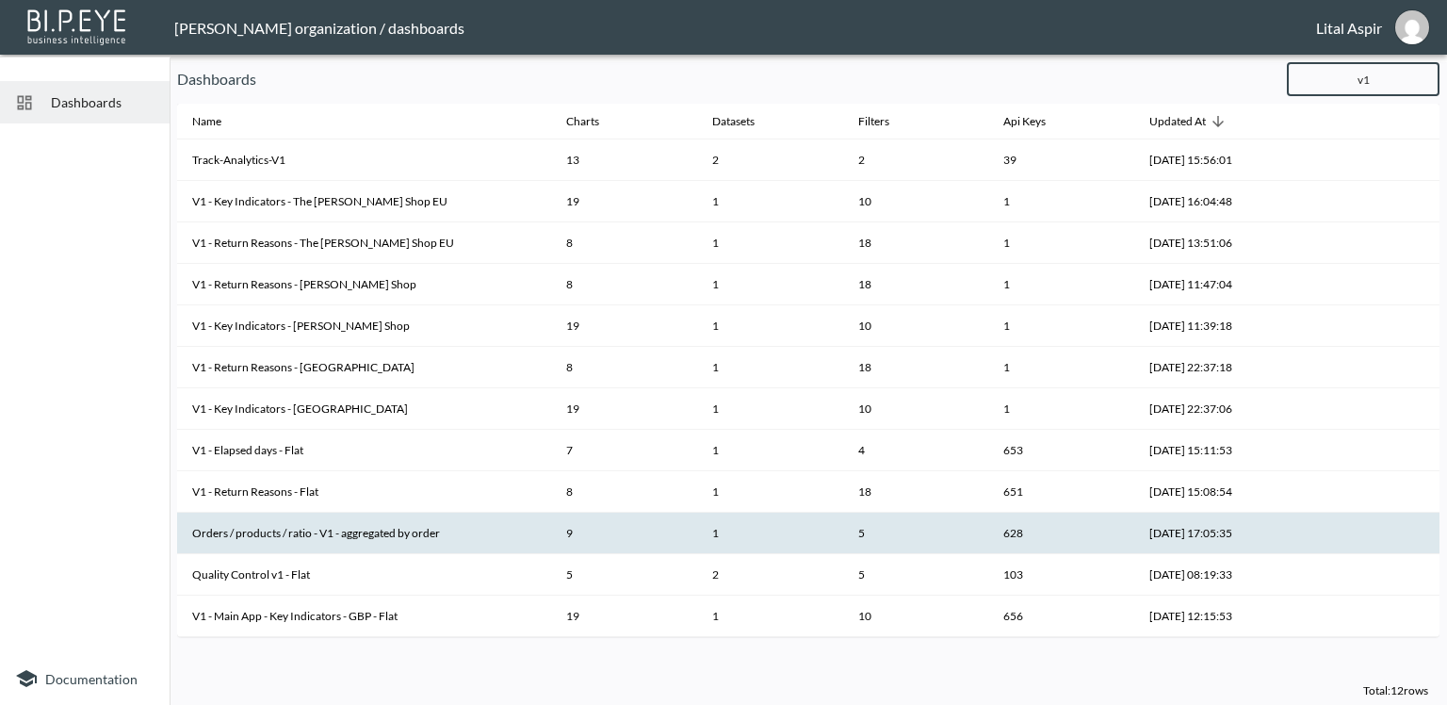
click at [360, 530] on th "Orders / products / ratio - V1 - aggregated by order" at bounding box center [364, 532] width 374 height 41
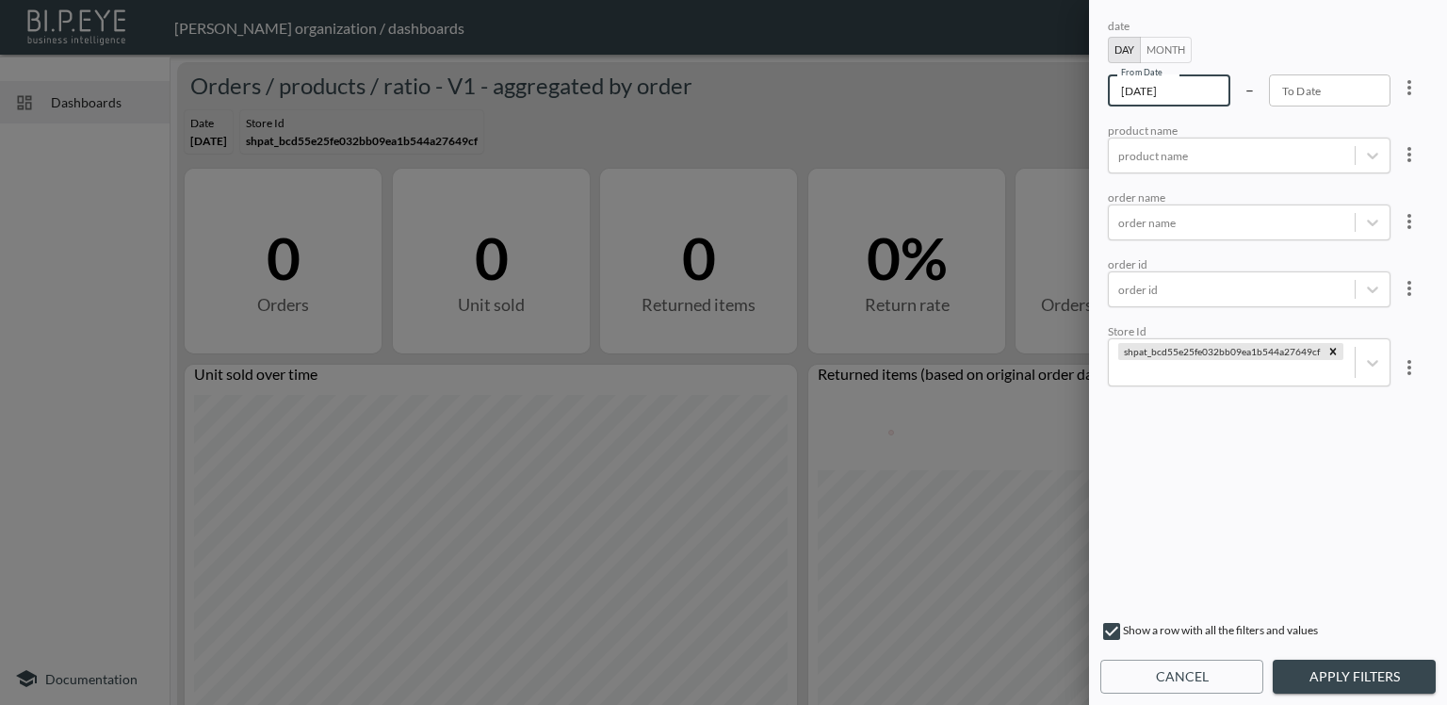
click at [1177, 88] on input "[DATE]" at bounding box center [1169, 90] width 122 height 32
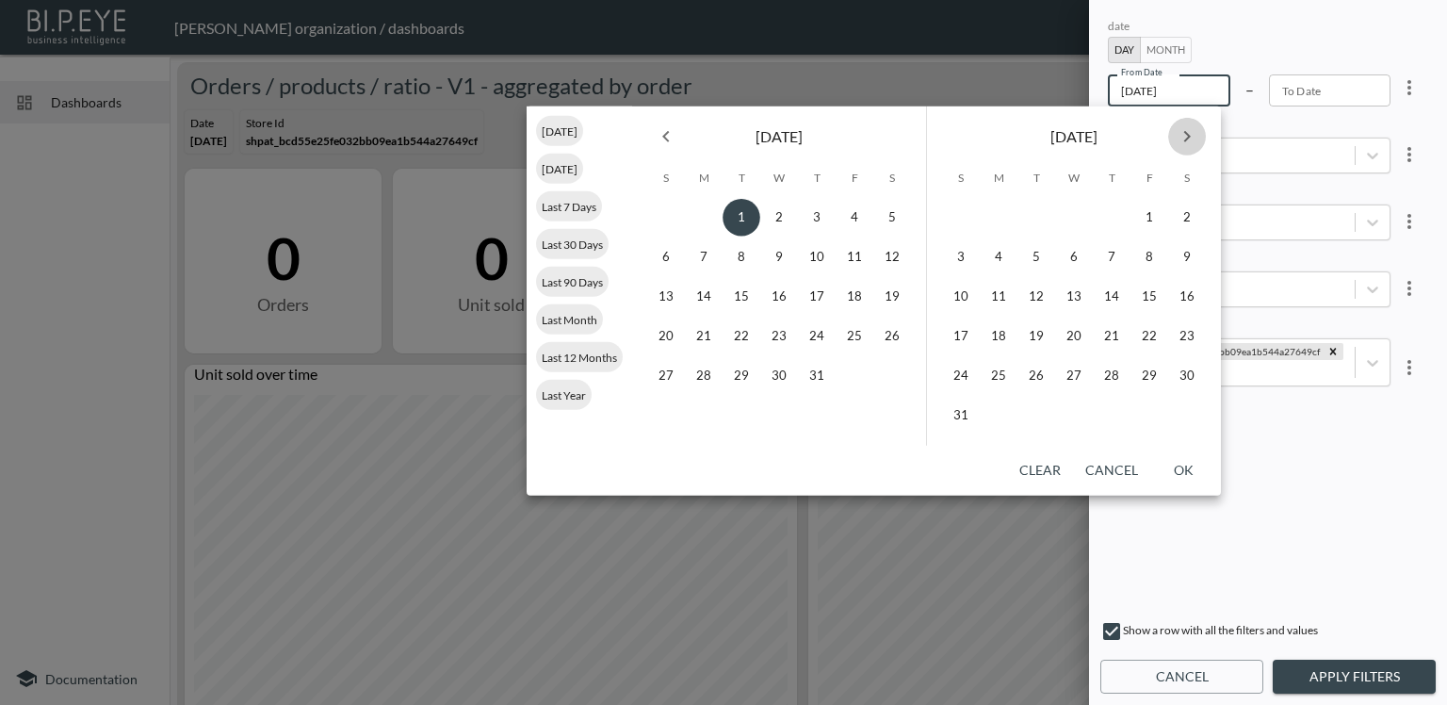
click at [1188, 137] on icon "Next month" at bounding box center [1187, 136] width 7 height 11
click at [788, 219] on button "1" at bounding box center [779, 218] width 38 height 38
type input "[DATE]"
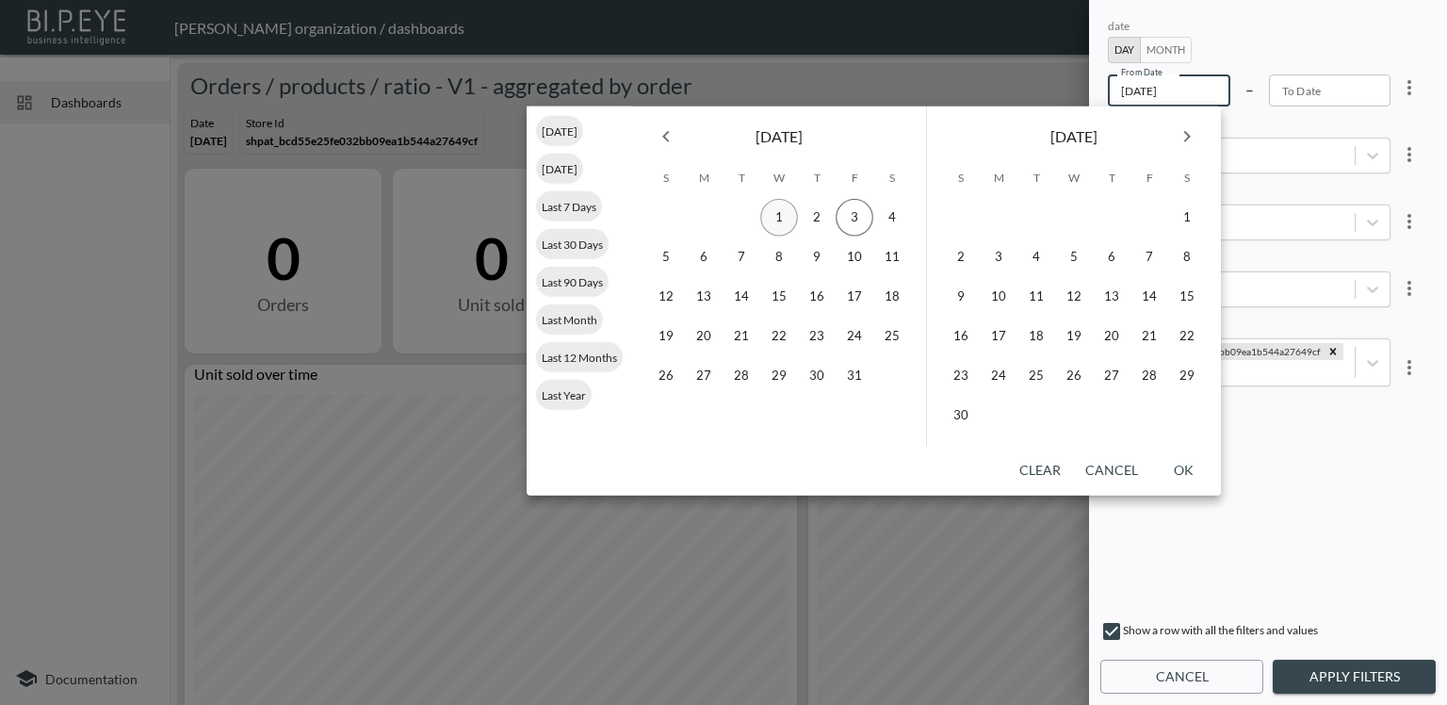
type input "YYYY-MM-DD"
click at [824, 220] on button "2" at bounding box center [817, 218] width 38 height 38
type input "[DATE]"
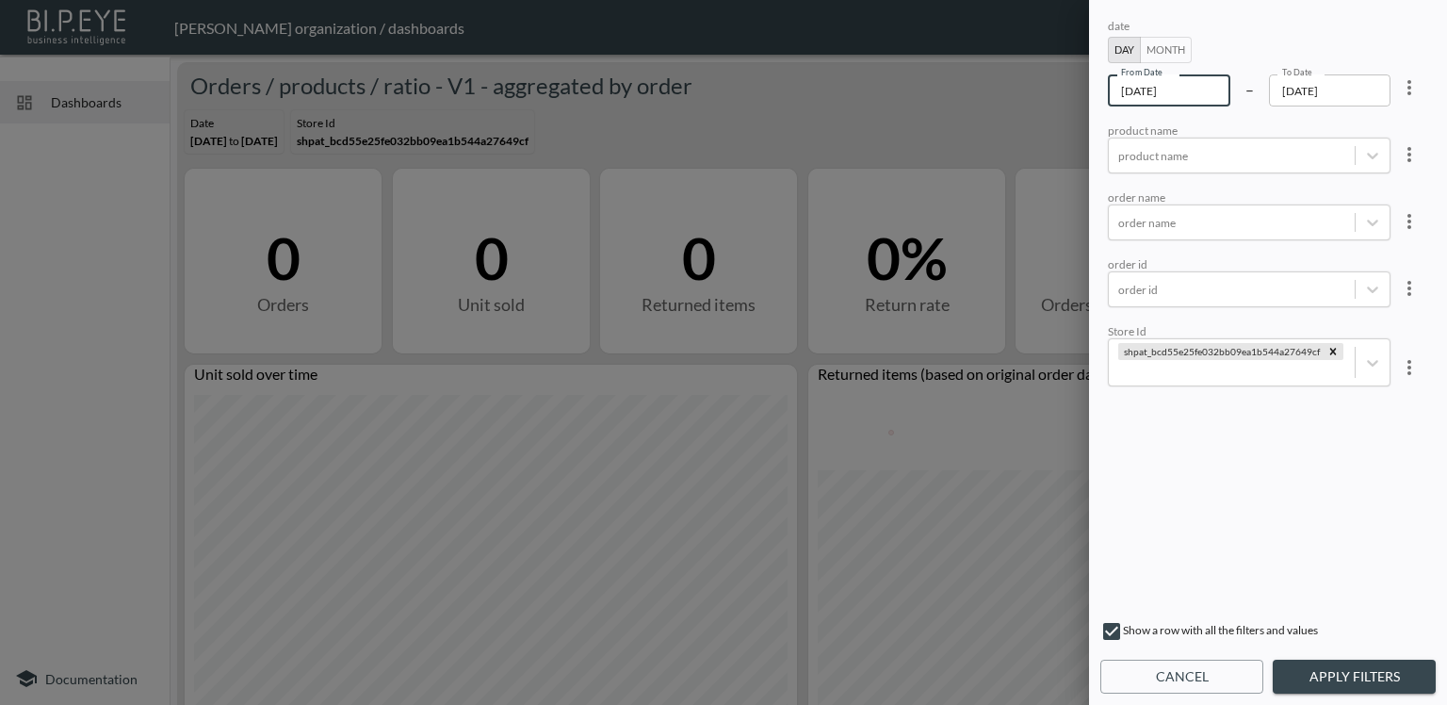
click at [1146, 94] on input "[DATE]" at bounding box center [1169, 90] width 122 height 32
click at [1214, 563] on div "date Day Month From Date [DATE] From Date – To Date [DATE] To Date product name…" at bounding box center [1268, 311] width 328 height 592
click at [1348, 691] on button "Apply Filters" at bounding box center [1354, 676] width 163 height 35
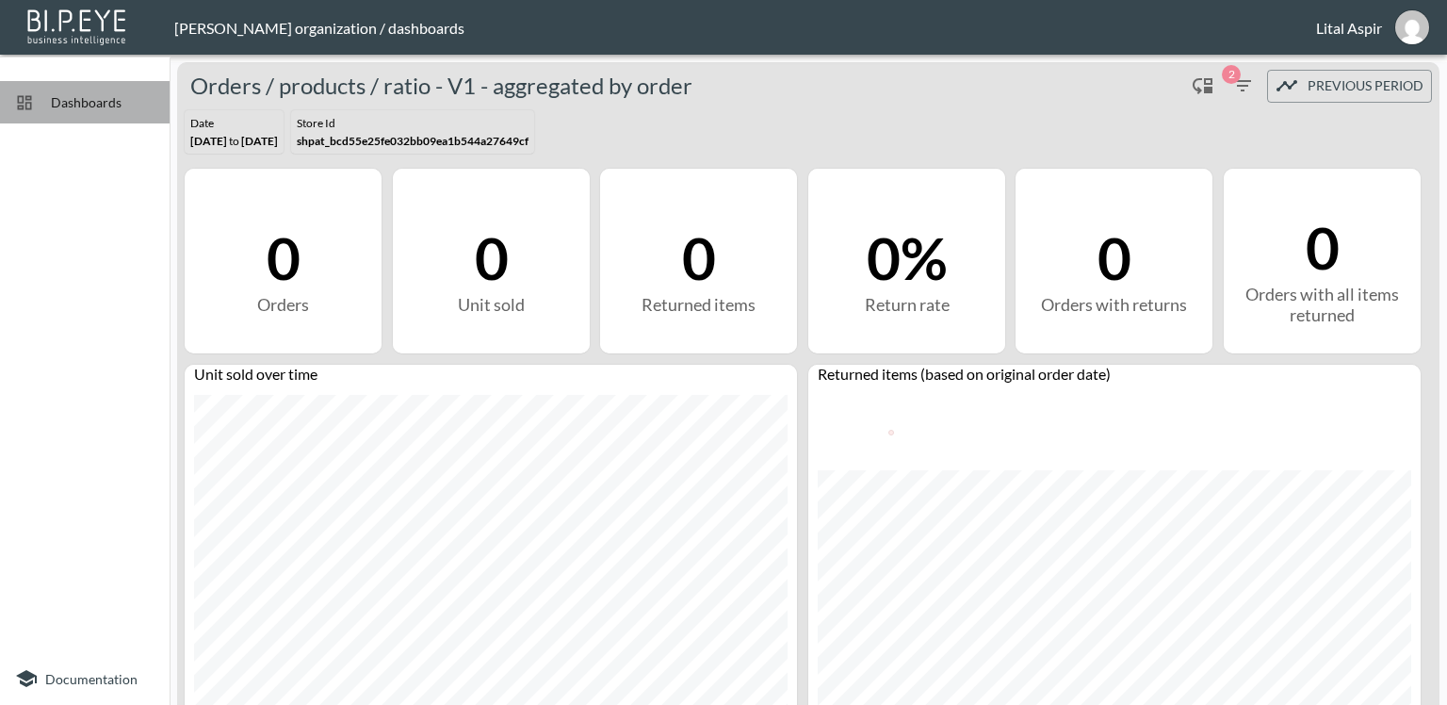
click at [116, 100] on span "Dashboards" at bounding box center [103, 102] width 104 height 20
